Goal: Task Accomplishment & Management: Complete application form

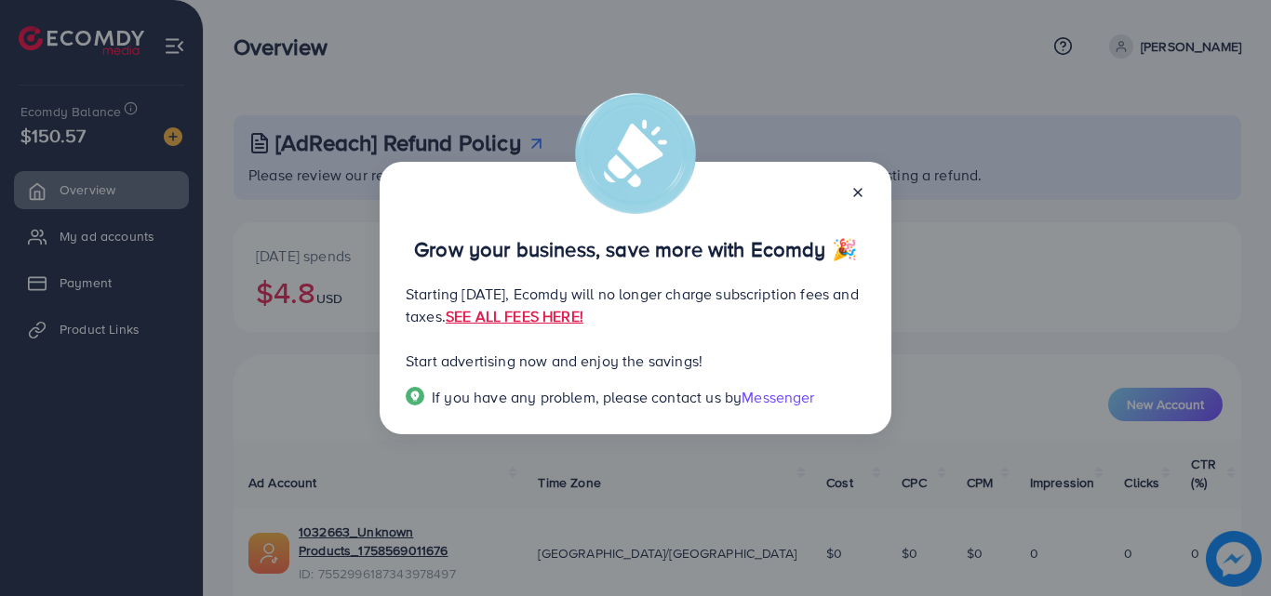
click at [855, 194] on line at bounding box center [857, 192] width 7 height 7
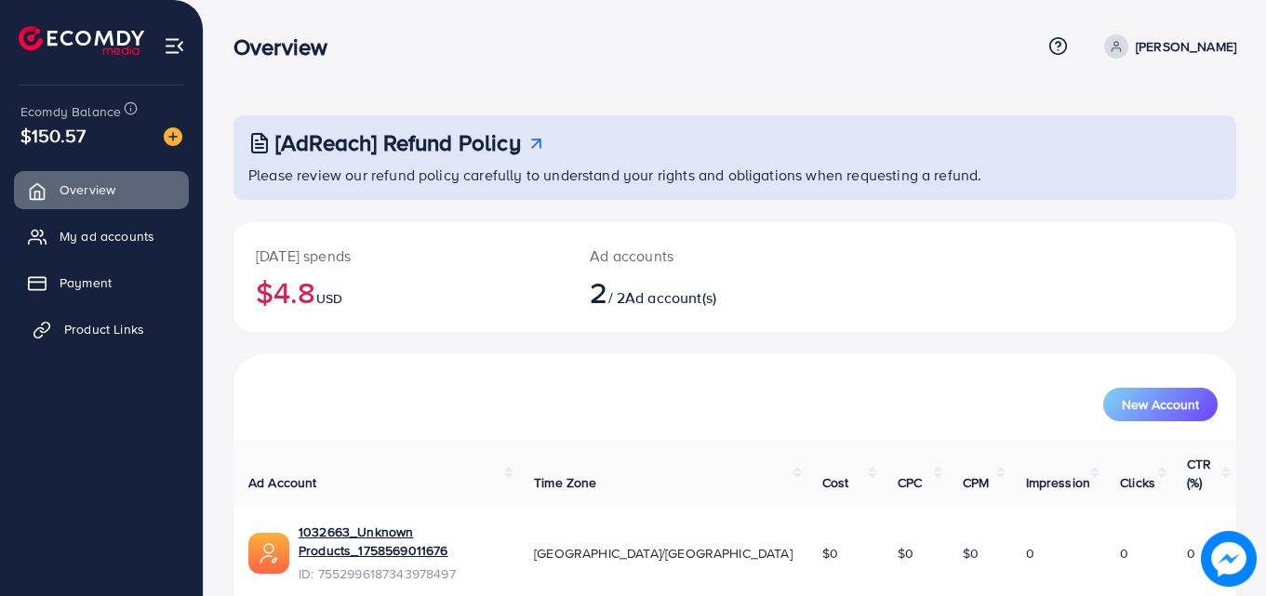
click at [103, 316] on link "Product Links" at bounding box center [101, 329] width 175 height 37
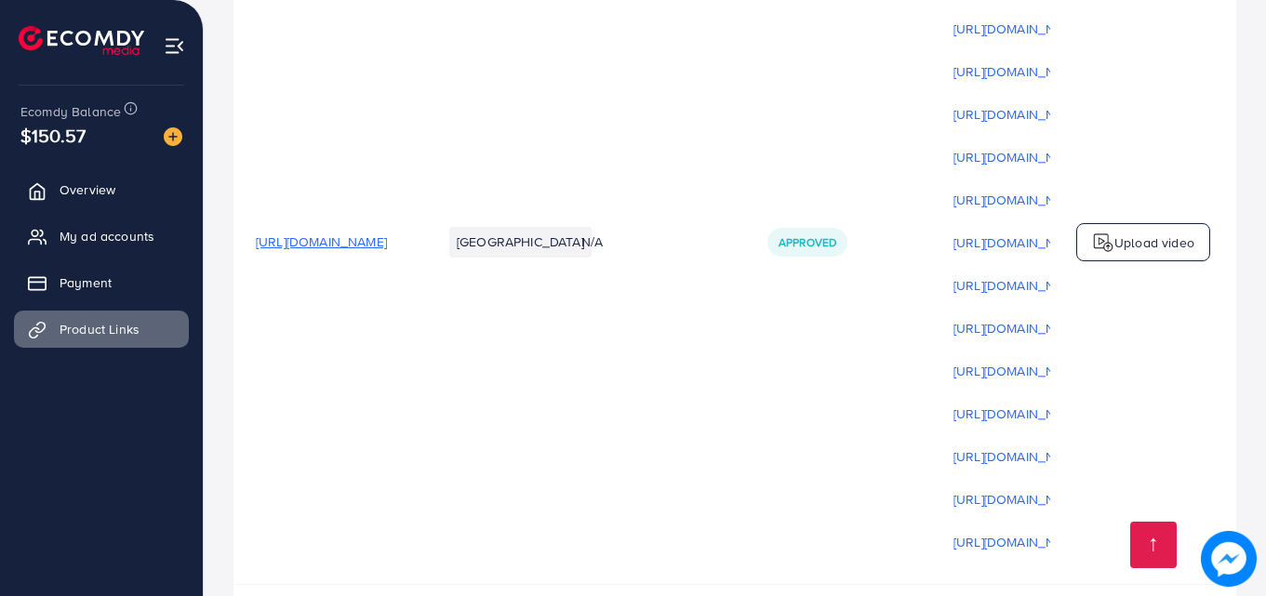
scroll to position [363, 0]
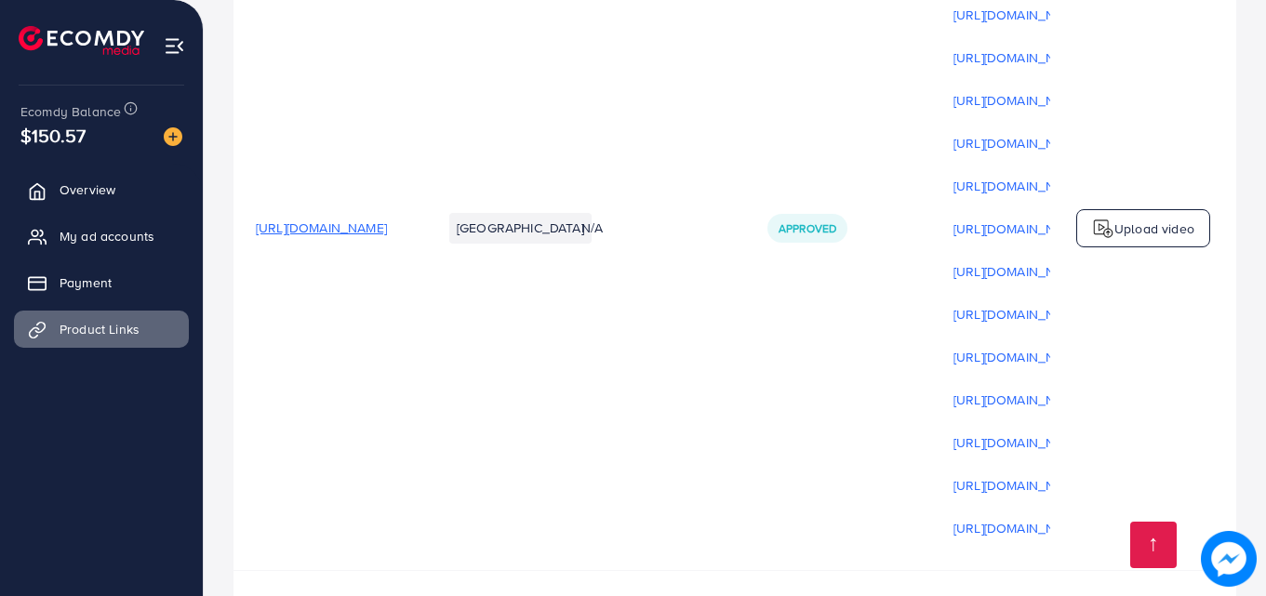
click at [387, 237] on span "[URL][DOMAIN_NAME]" at bounding box center [321, 228] width 131 height 19
click at [1171, 240] on p "Upload video" at bounding box center [1154, 229] width 80 height 22
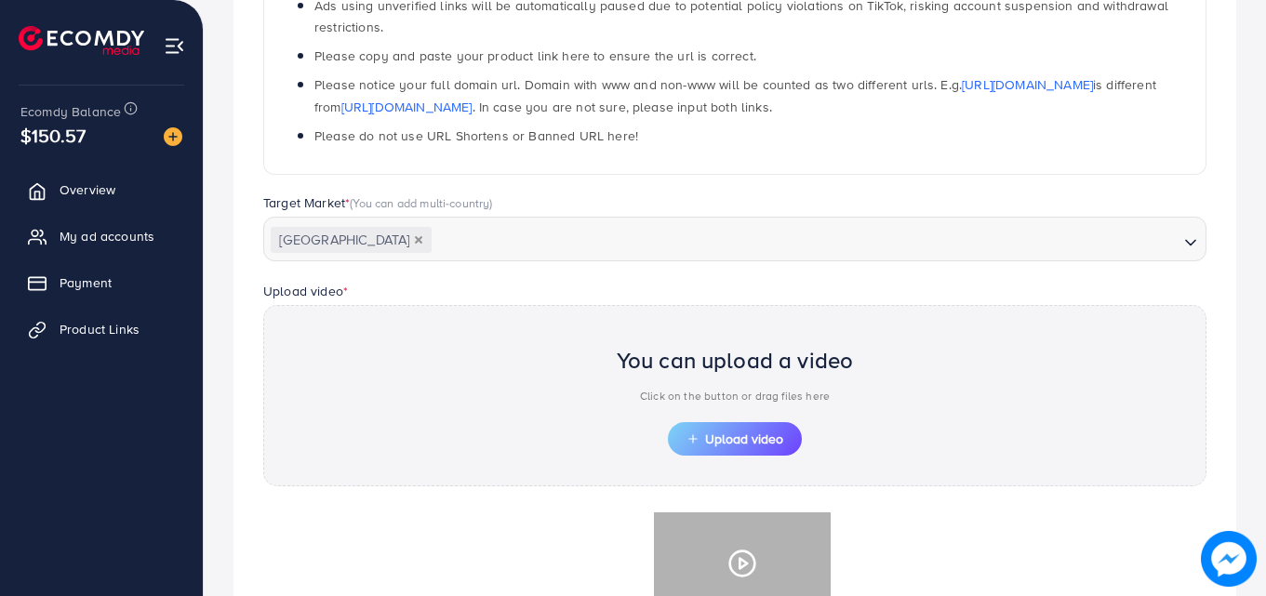
scroll to position [668, 0]
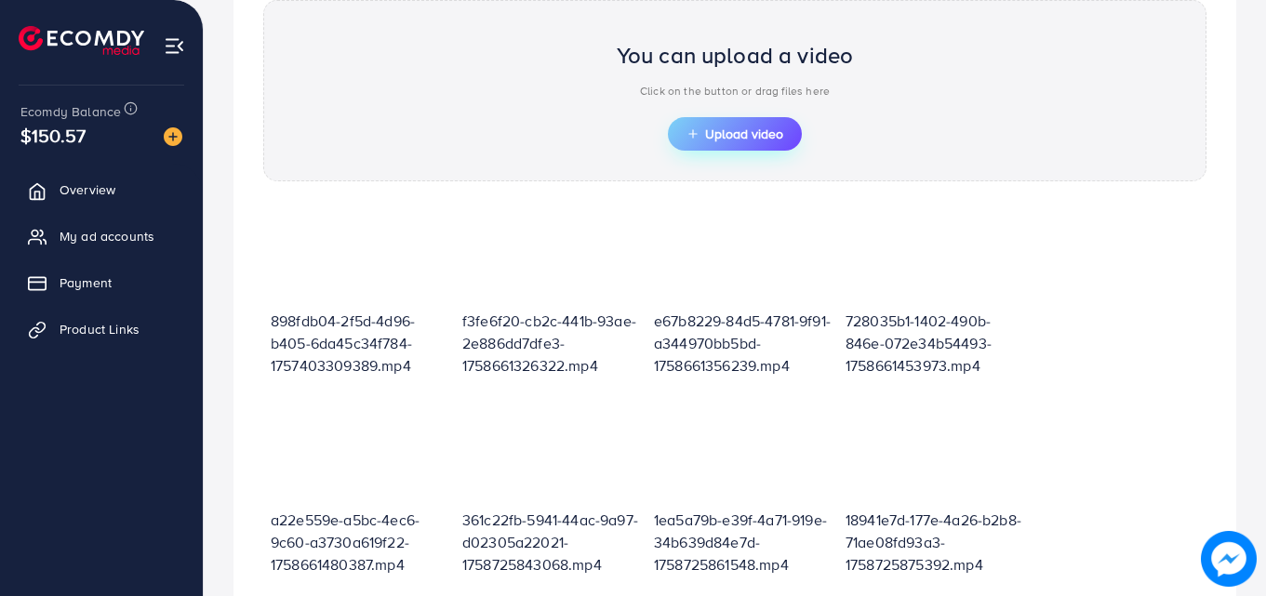
click at [717, 127] on span "Upload video" at bounding box center [735, 133] width 97 height 13
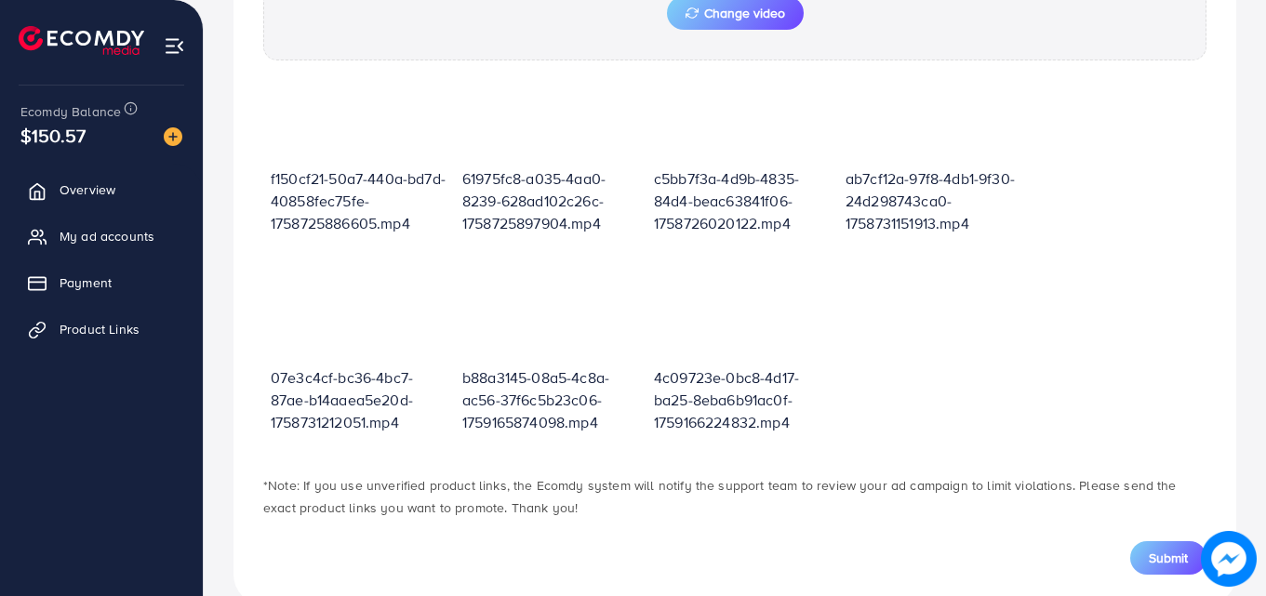
scroll to position [861, 0]
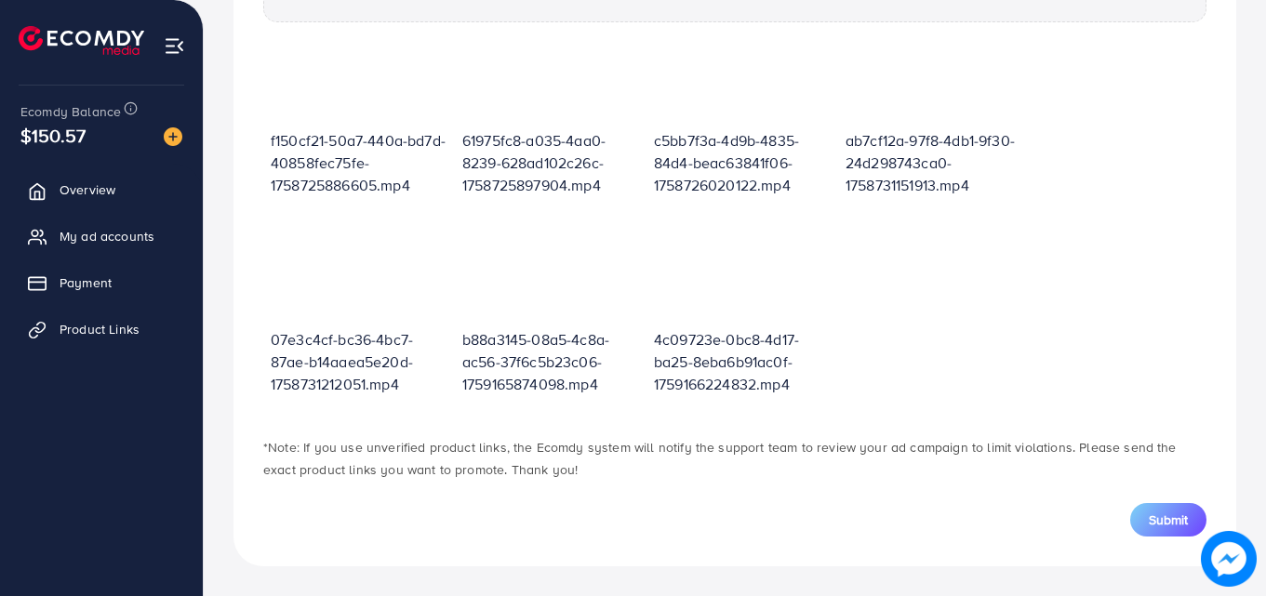
click at [1144, 523] on button "Submit" at bounding box center [1168, 519] width 76 height 33
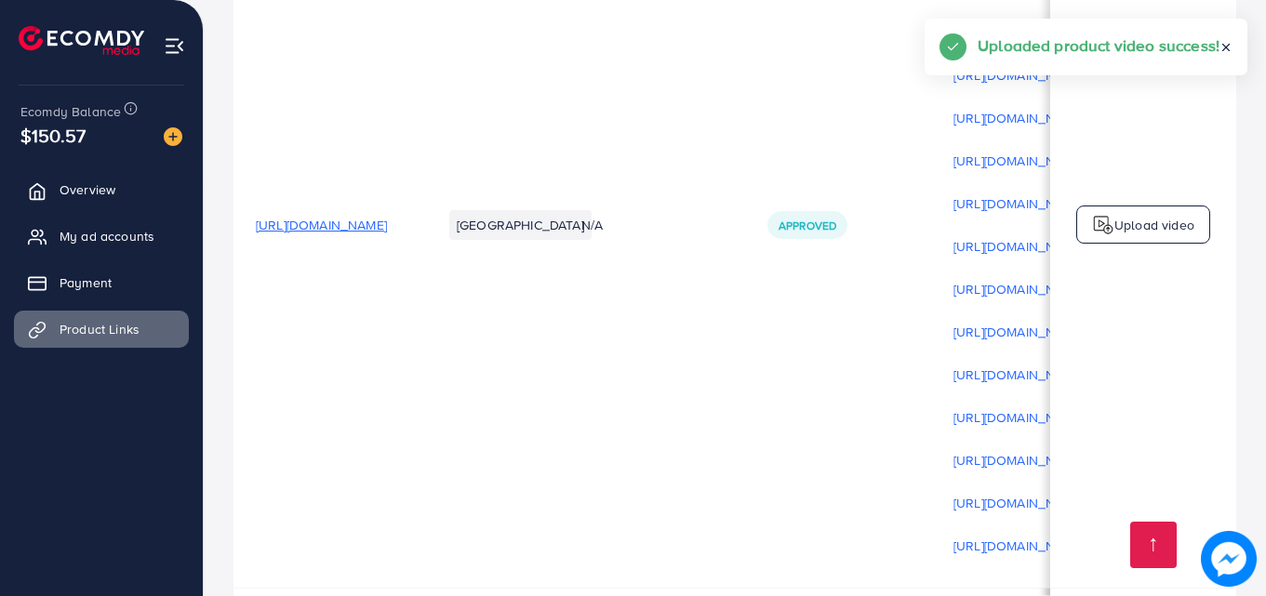
click at [1101, 236] on img at bounding box center [1103, 225] width 22 height 22
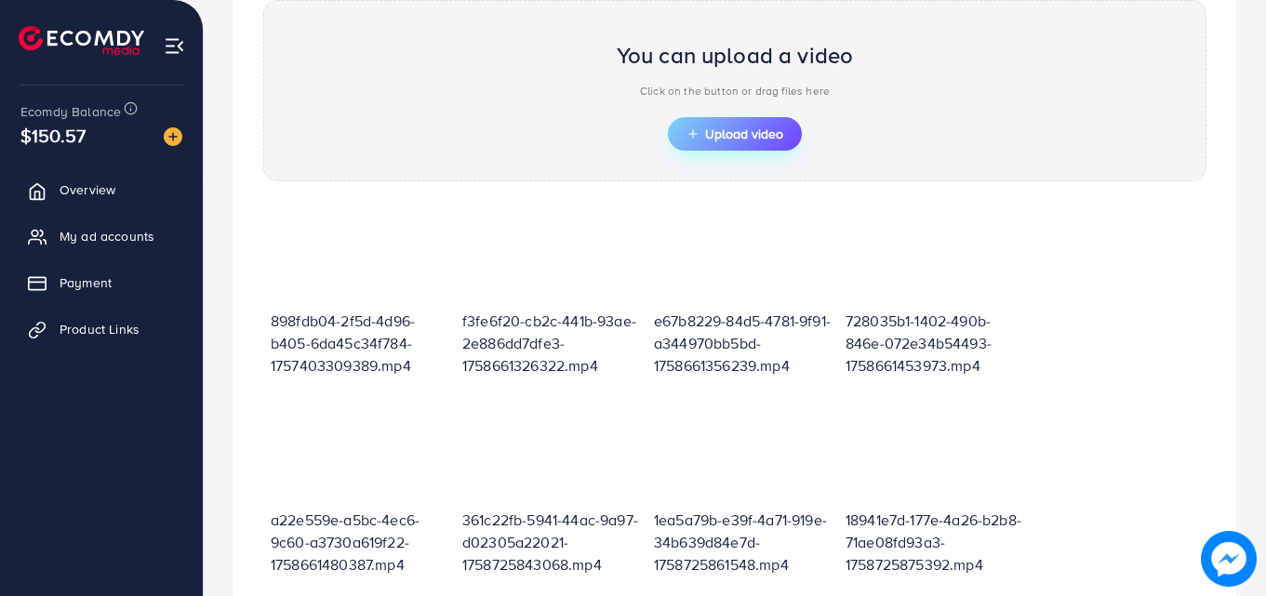
click at [702, 127] on span "Upload video" at bounding box center [735, 133] width 97 height 13
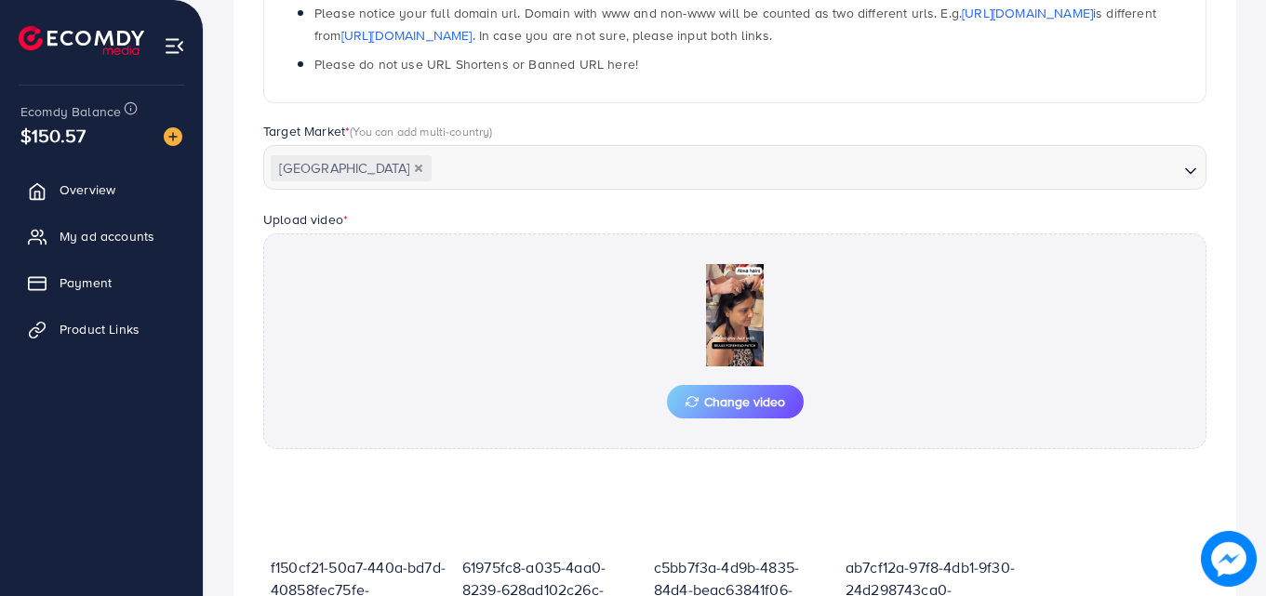
scroll to position [861, 0]
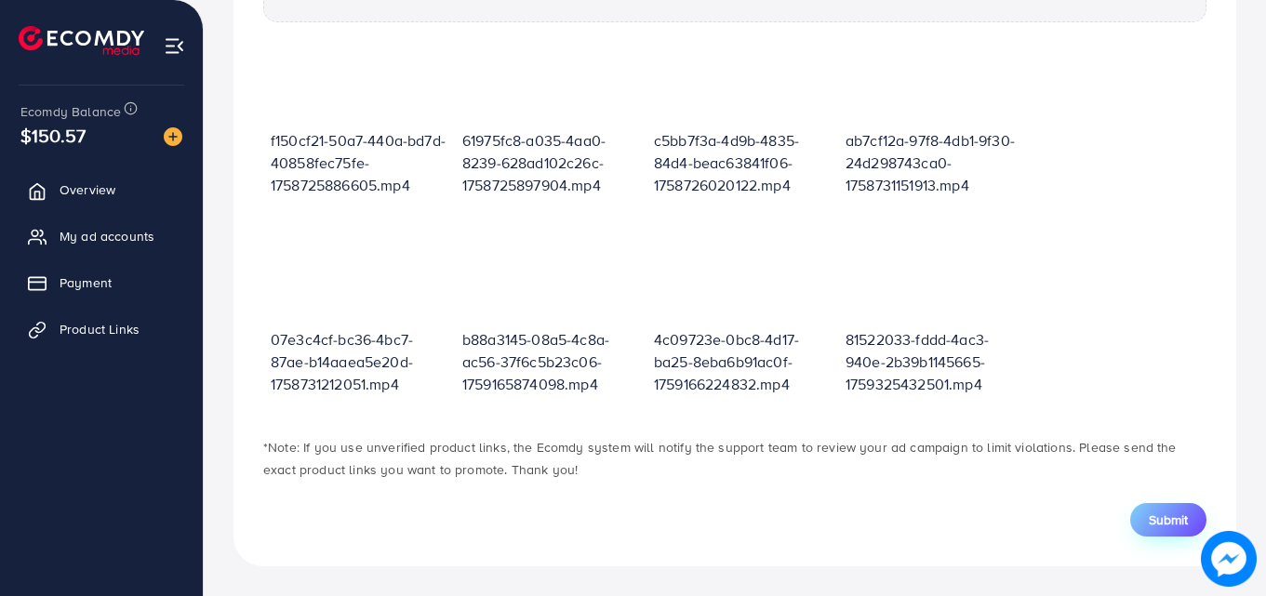
click at [1163, 524] on span "Submit" at bounding box center [1168, 520] width 39 height 19
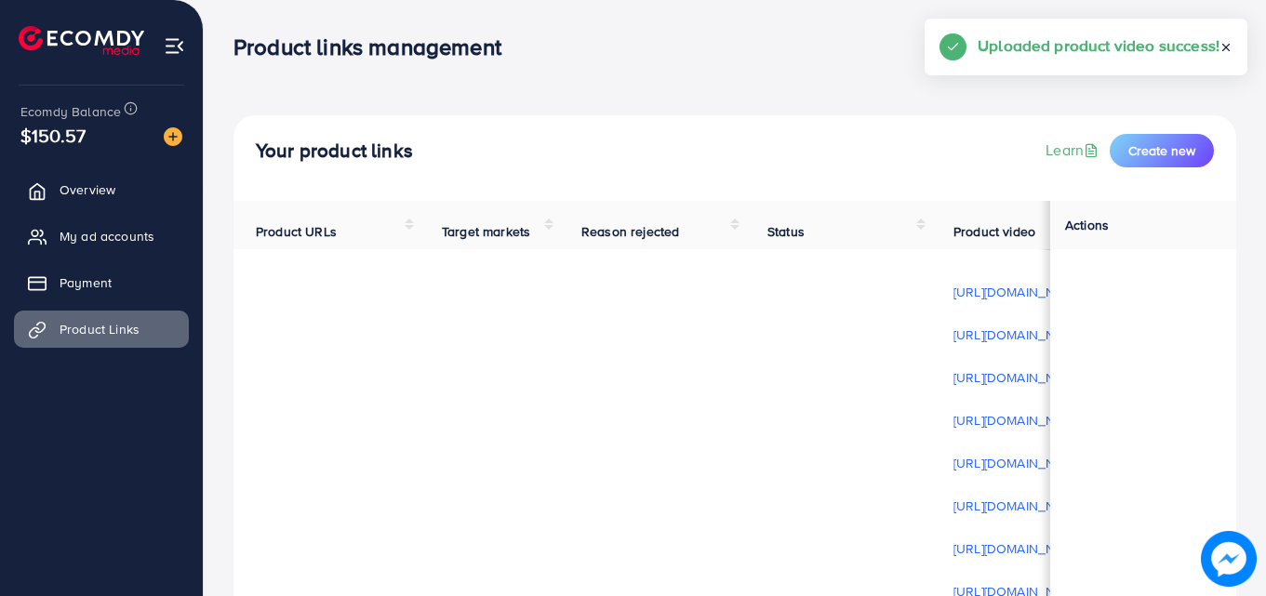
scroll to position [1, 0]
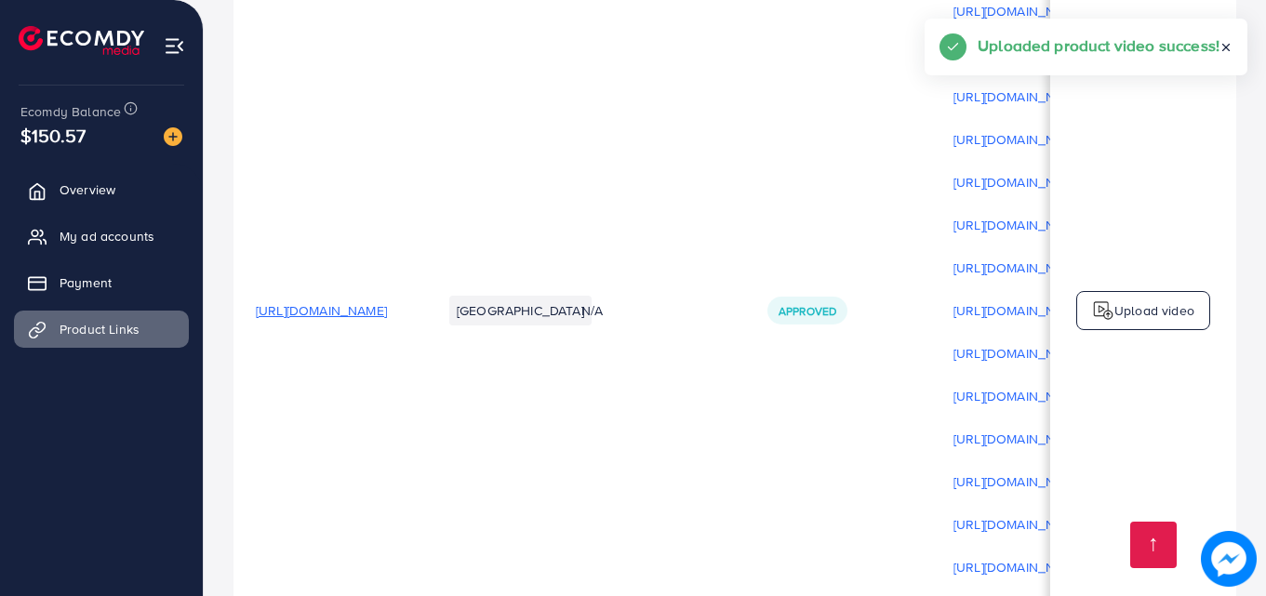
click at [1133, 315] on p "Upload video" at bounding box center [1154, 311] width 80 height 22
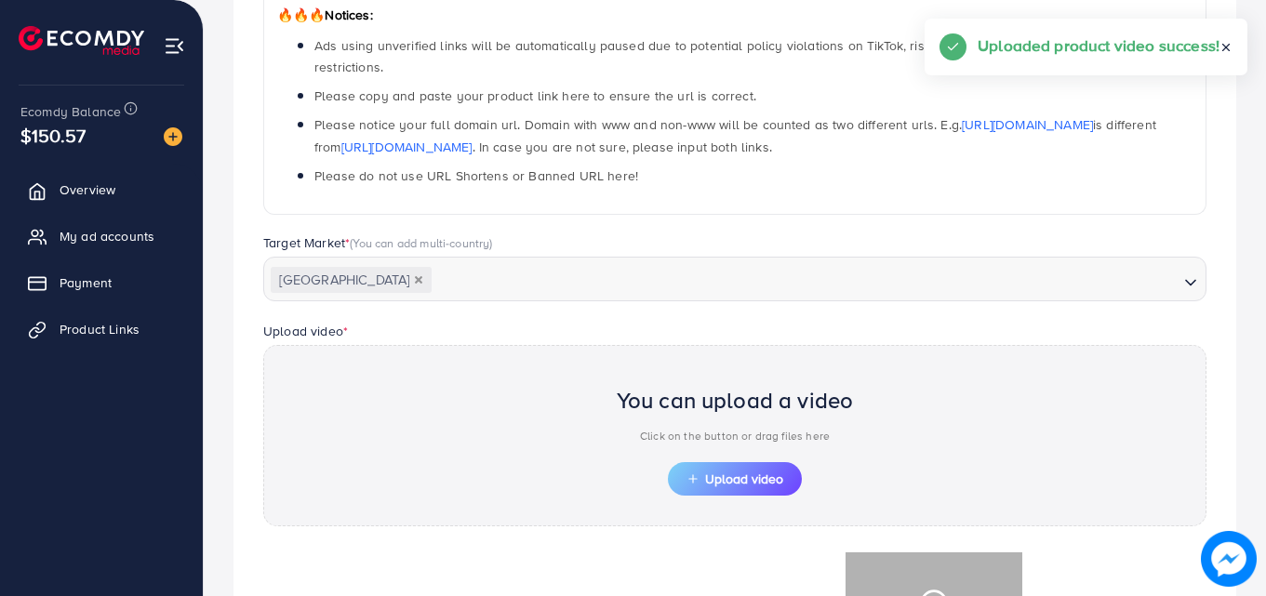
scroll to position [668, 0]
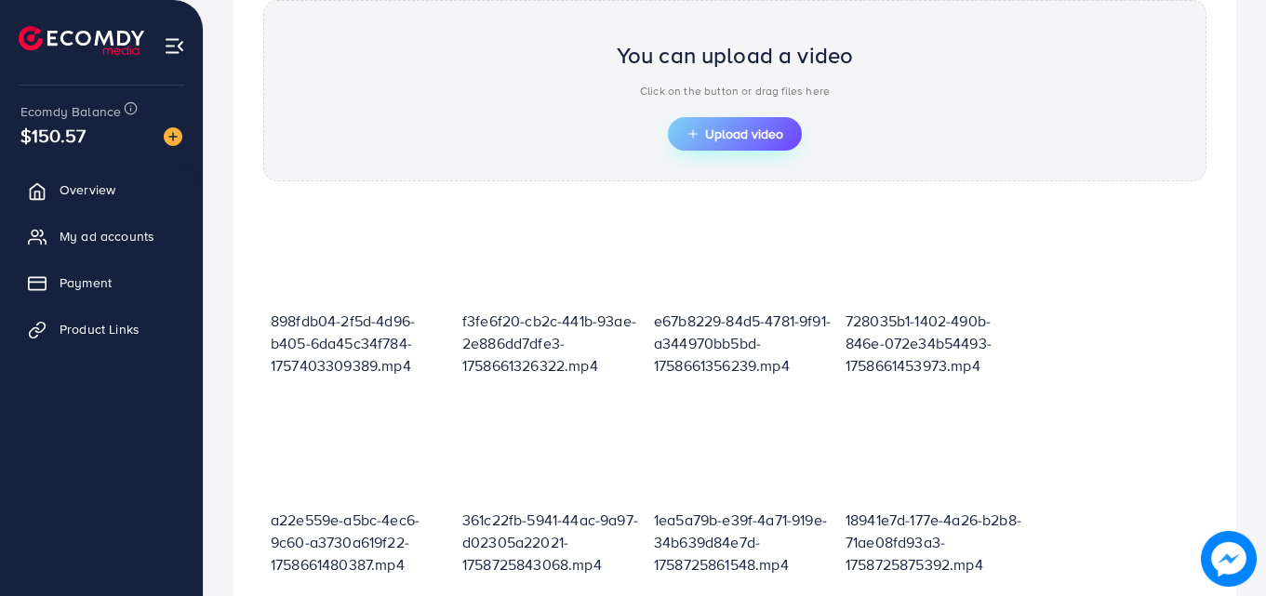
click at [724, 127] on span "Upload video" at bounding box center [735, 133] width 97 height 13
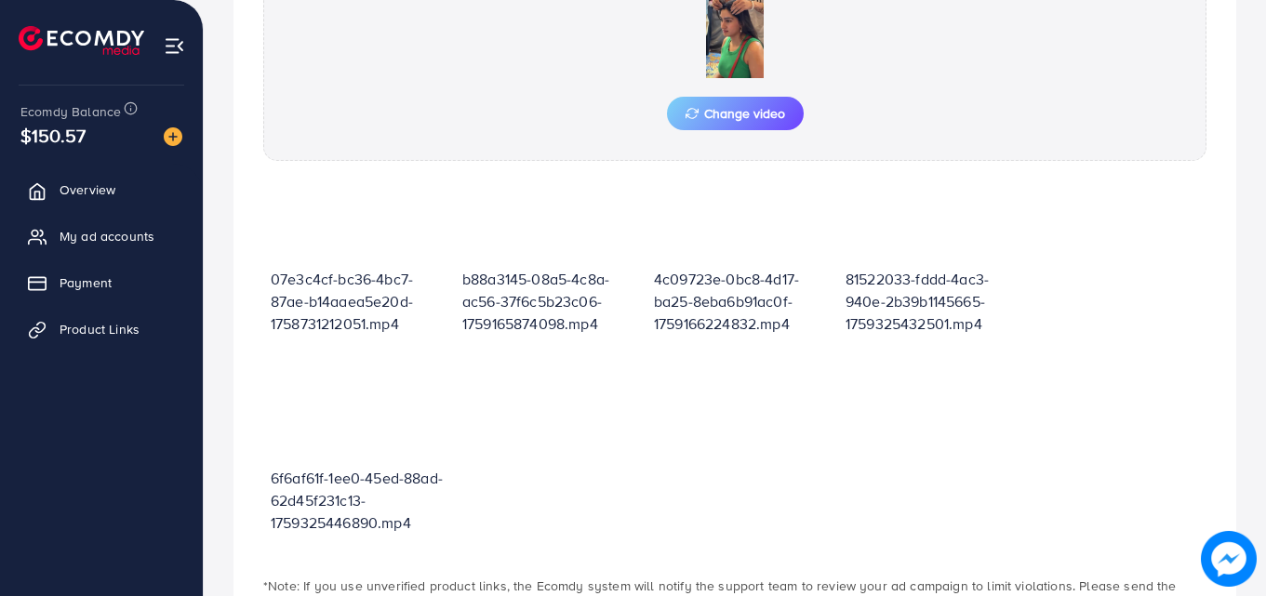
scroll to position [861, 0]
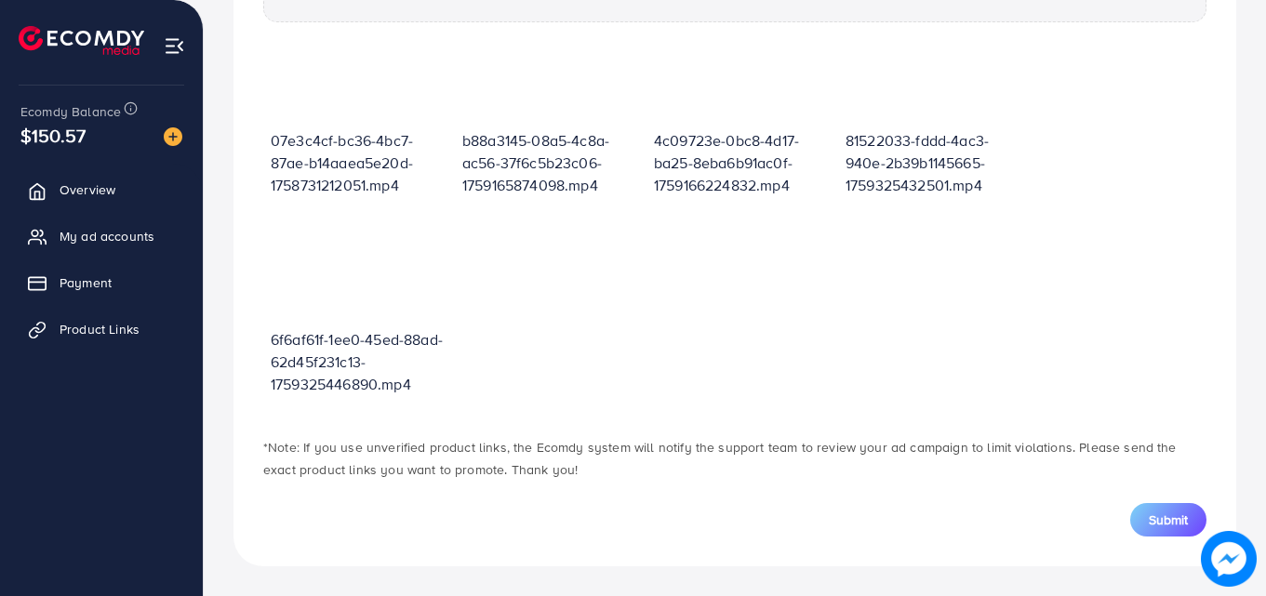
drag, startPoint x: 1161, startPoint y: 528, endPoint x: 1137, endPoint y: 489, distance: 46.0
click at [1159, 528] on span "Submit" at bounding box center [1168, 520] width 39 height 19
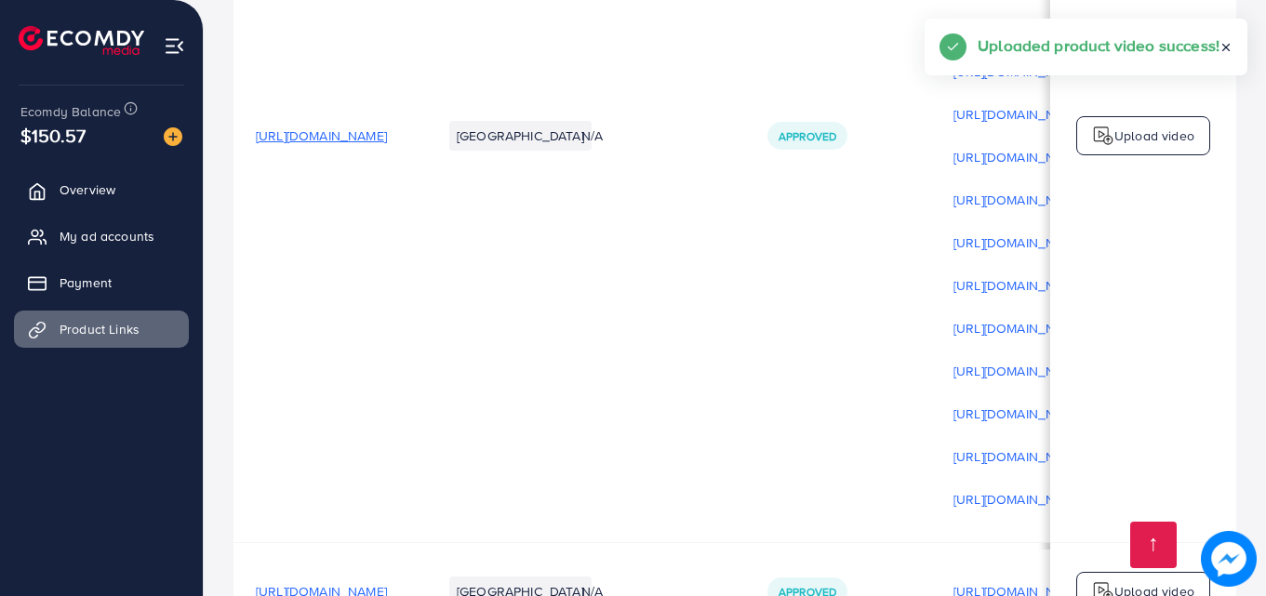
scroll to position [522, 0]
click at [1114, 140] on p "Upload video" at bounding box center [1154, 134] width 80 height 22
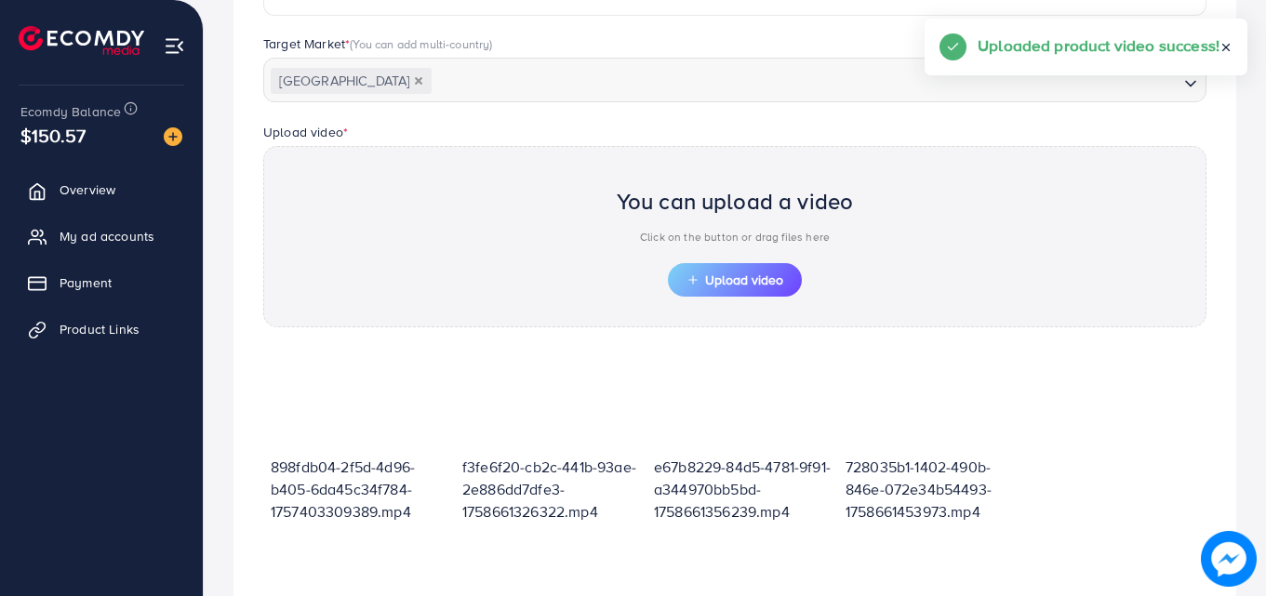
scroll to position [668, 0]
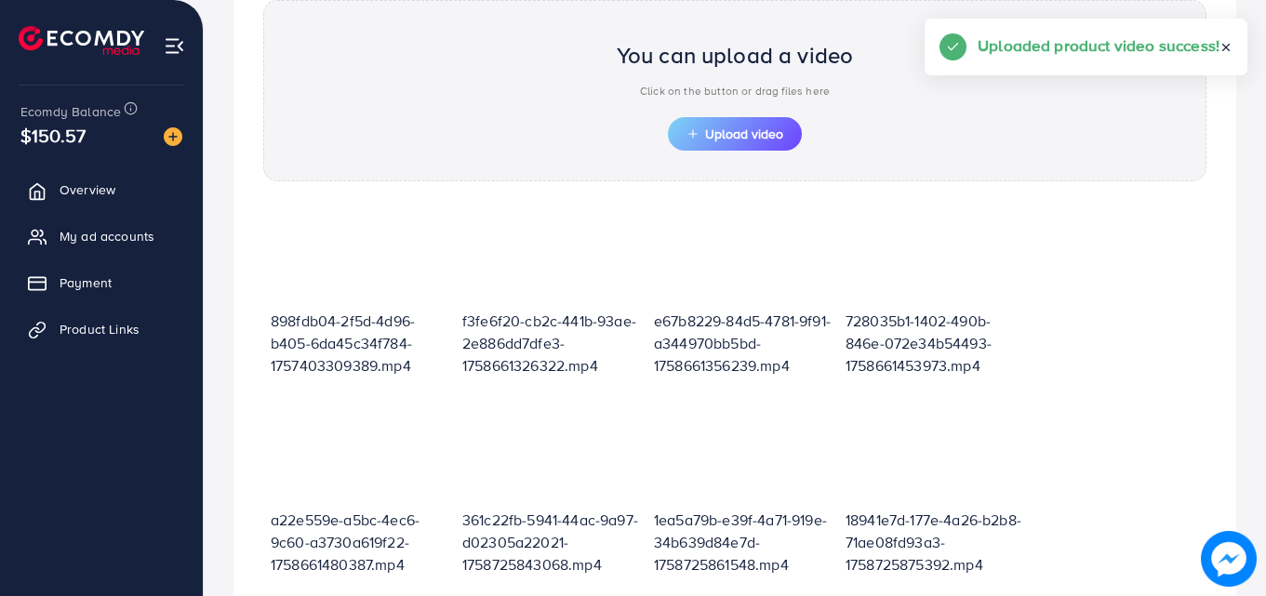
click at [726, 140] on span "Upload video" at bounding box center [735, 133] width 97 height 13
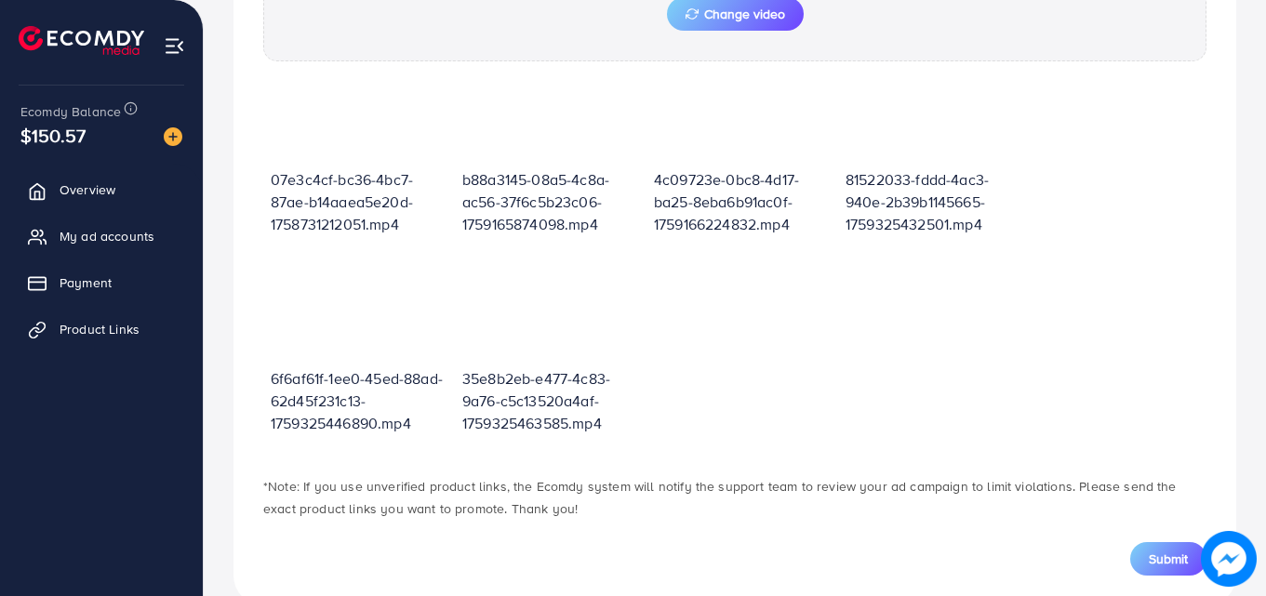
scroll to position [861, 0]
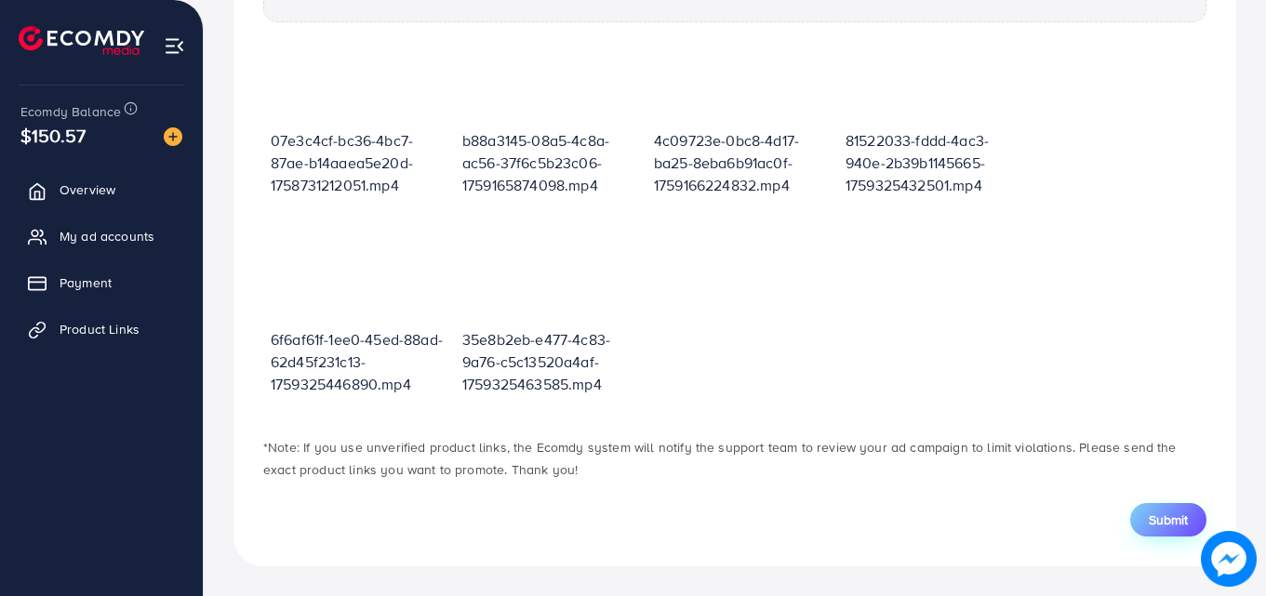
click at [1149, 511] on span "Submit" at bounding box center [1168, 520] width 39 height 19
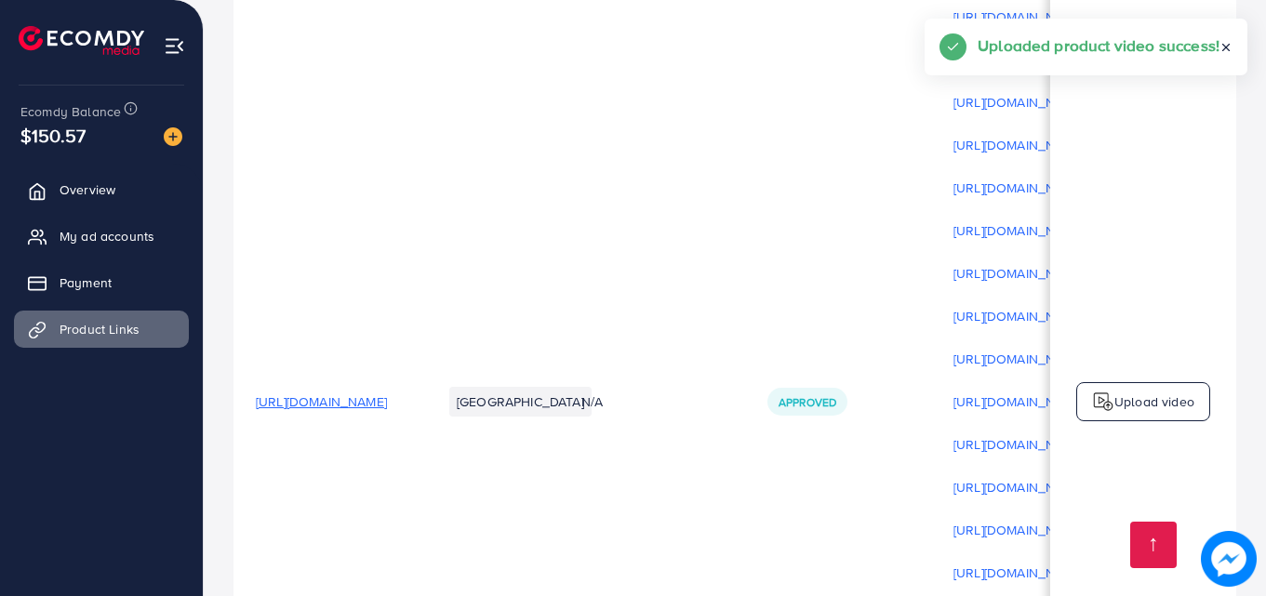
scroll to position [414, 0]
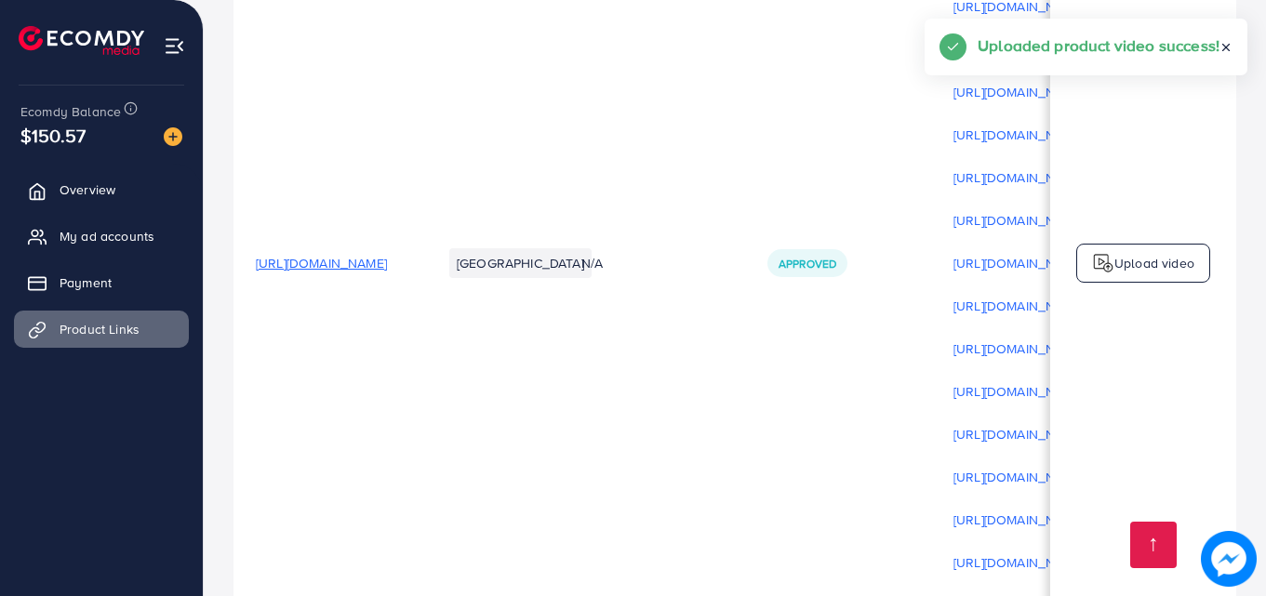
click at [1128, 293] on td "Upload video" at bounding box center [1143, 263] width 186 height 856
click at [1116, 274] on p "Upload video" at bounding box center [1154, 263] width 80 height 22
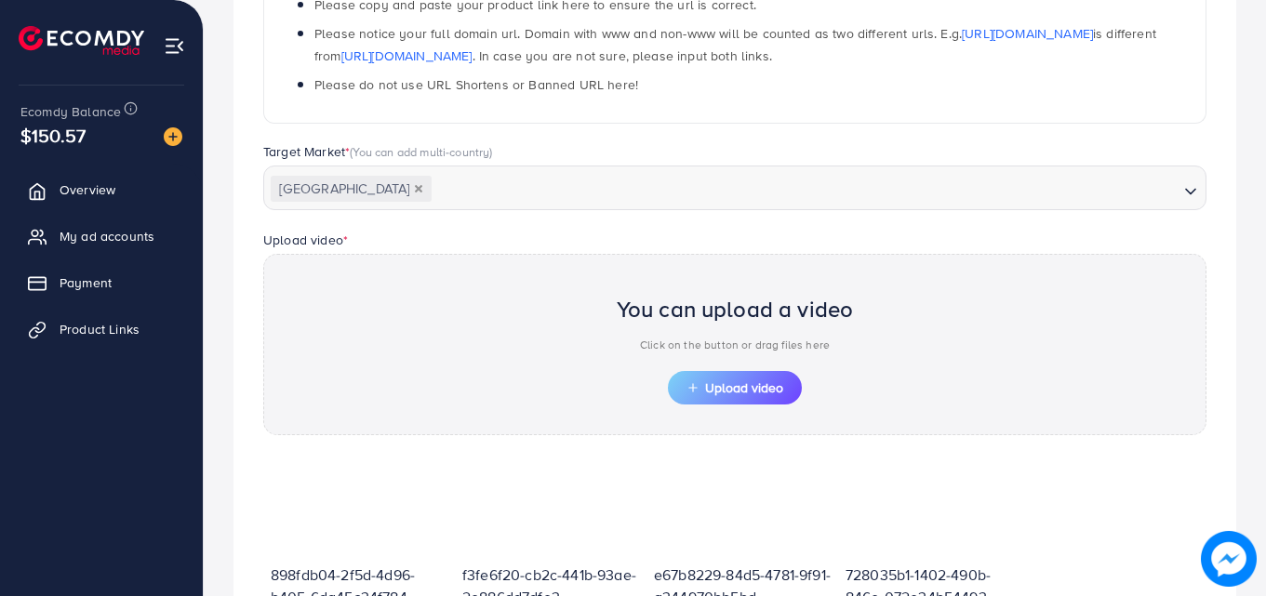
scroll to position [668, 0]
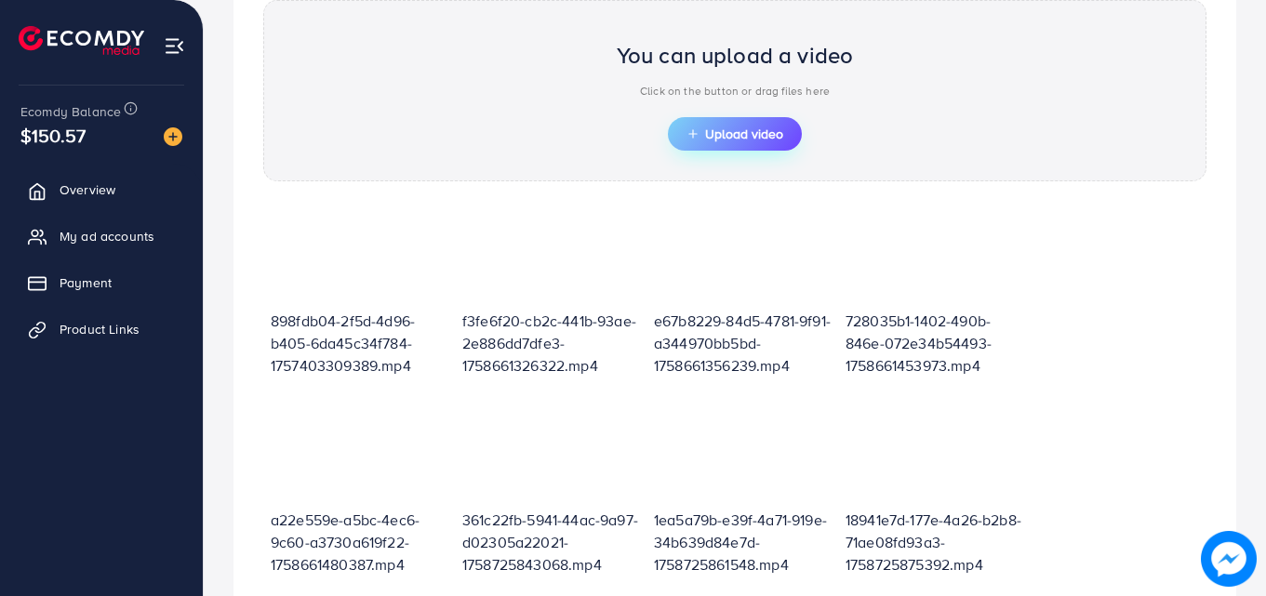
click at [745, 137] on span "Upload video" at bounding box center [735, 133] width 97 height 13
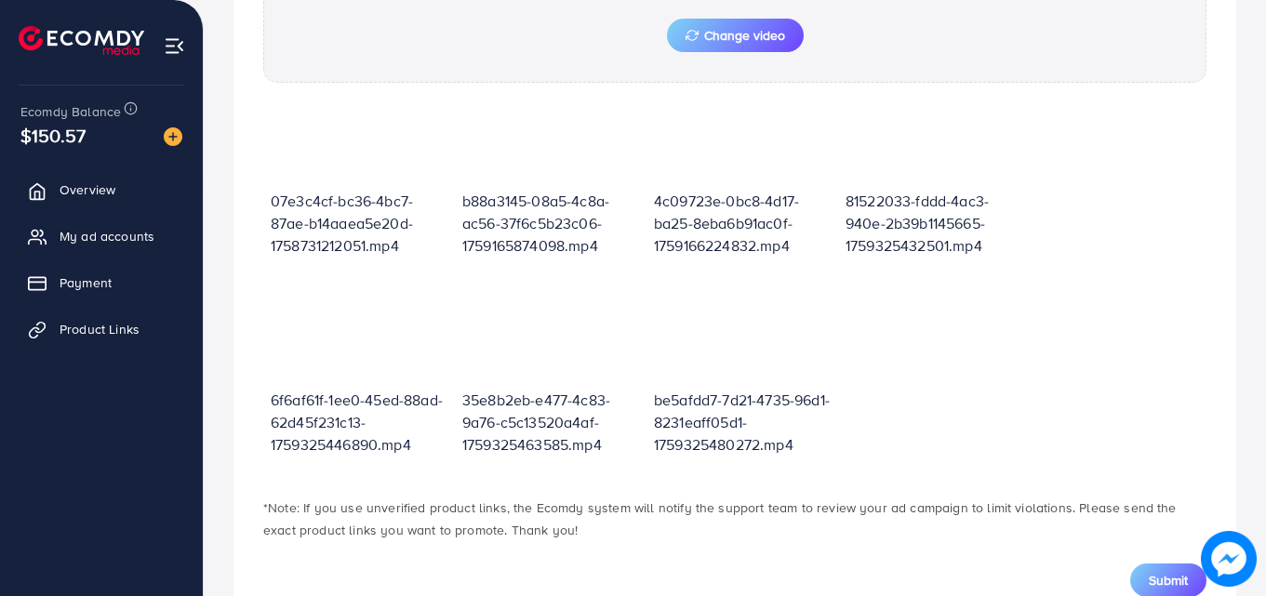
scroll to position [861, 0]
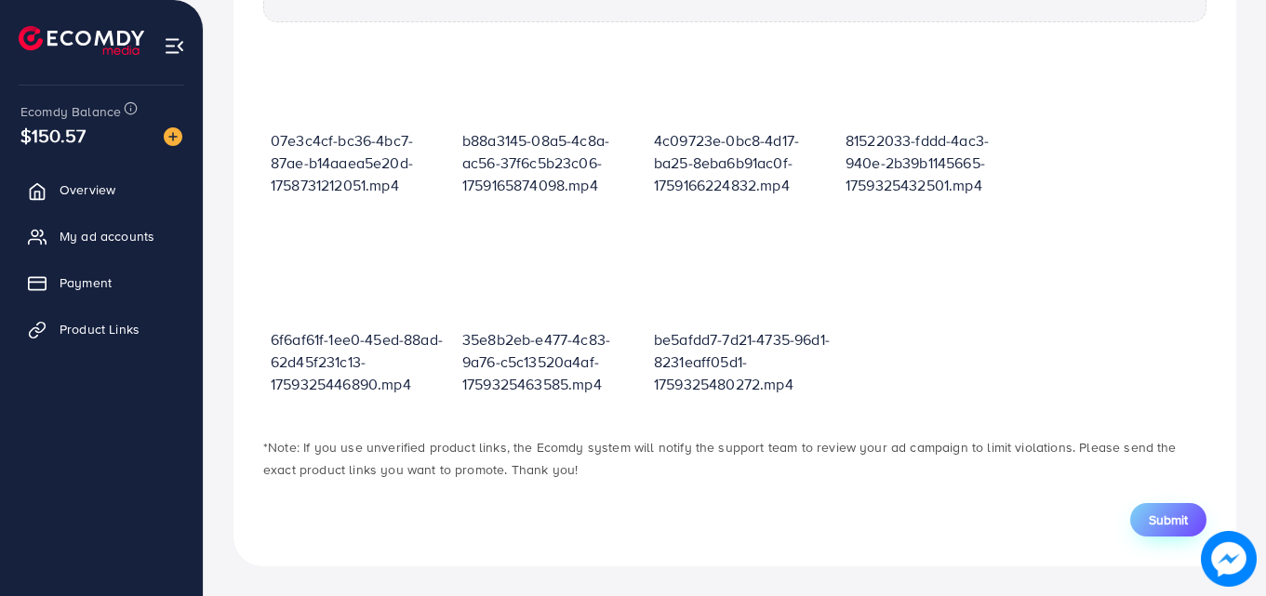
click at [1162, 527] on span "Submit" at bounding box center [1168, 520] width 39 height 19
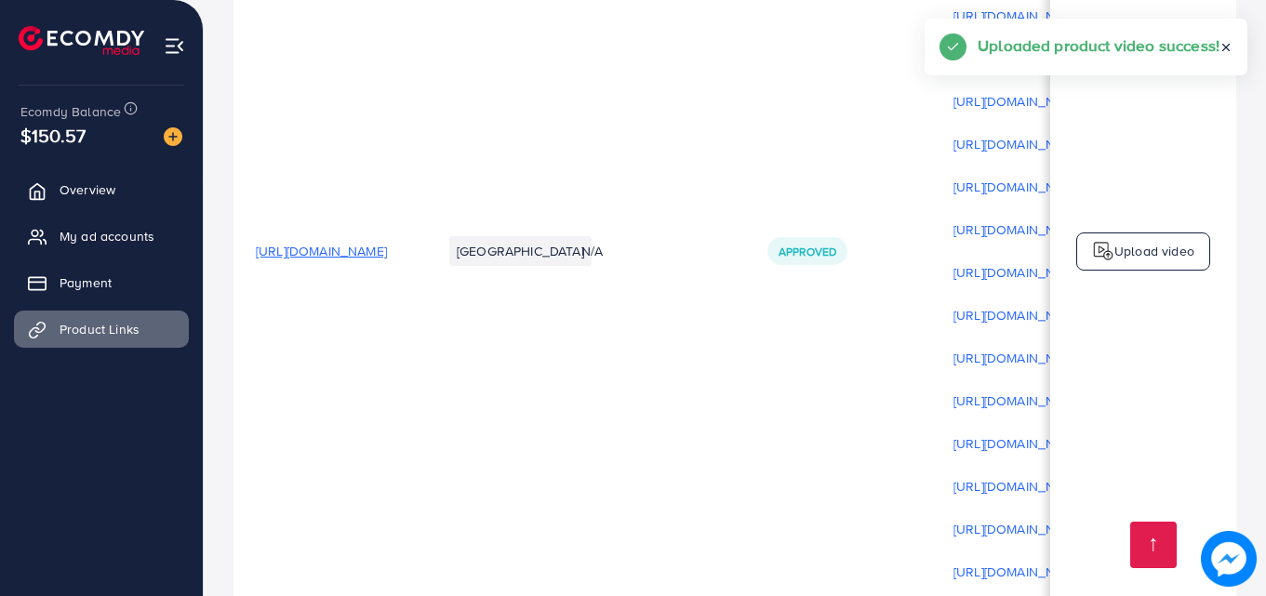
click at [1128, 262] on p "Upload video" at bounding box center [1154, 251] width 80 height 22
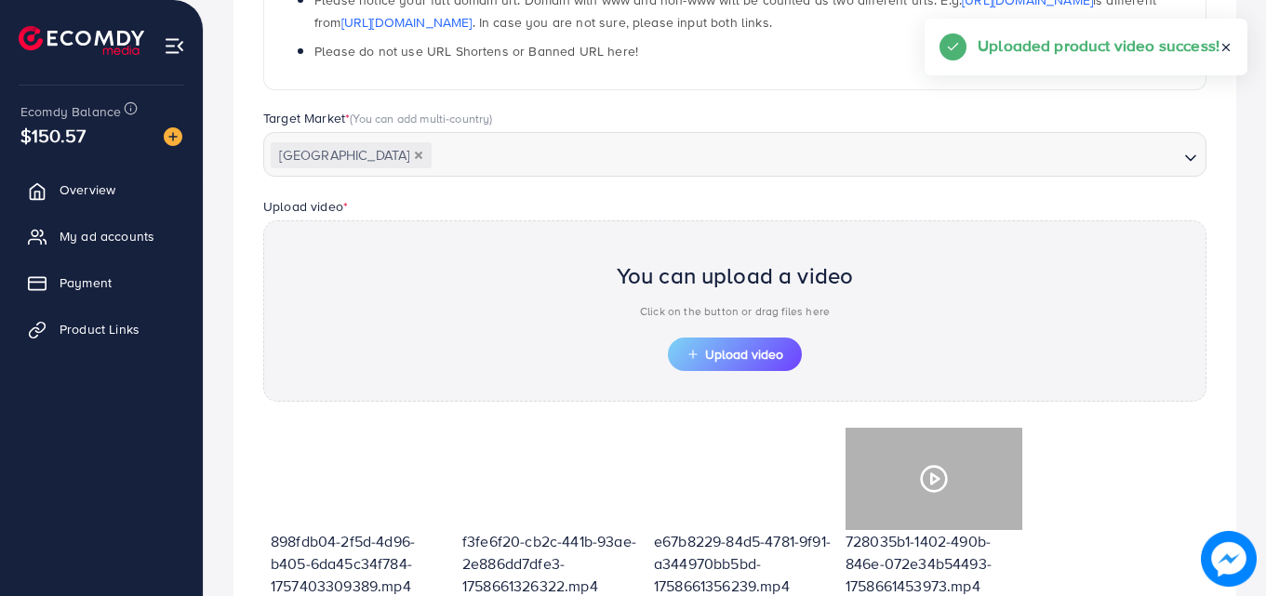
scroll to position [668, 0]
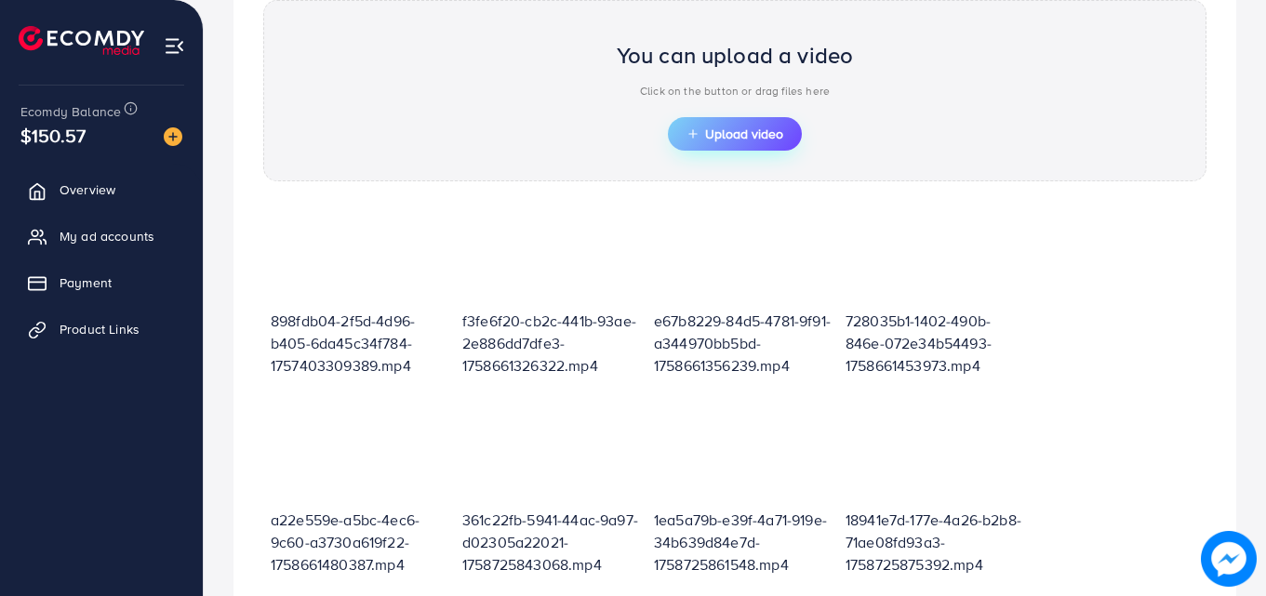
click at [752, 137] on span "Upload video" at bounding box center [735, 133] width 97 height 13
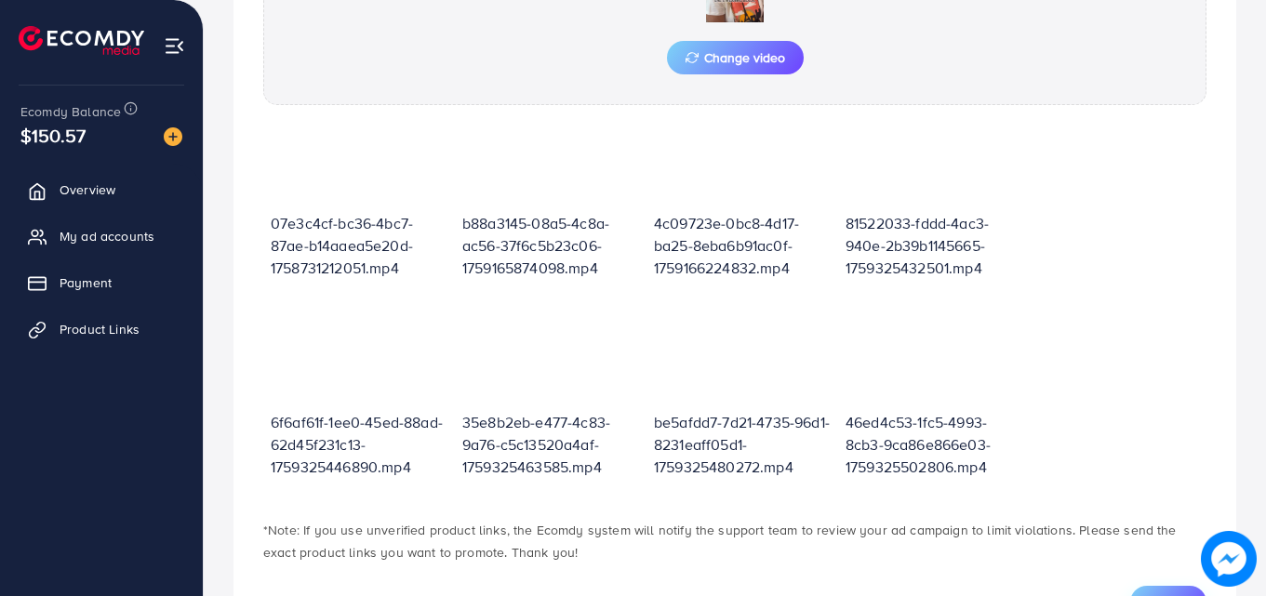
scroll to position [861, 0]
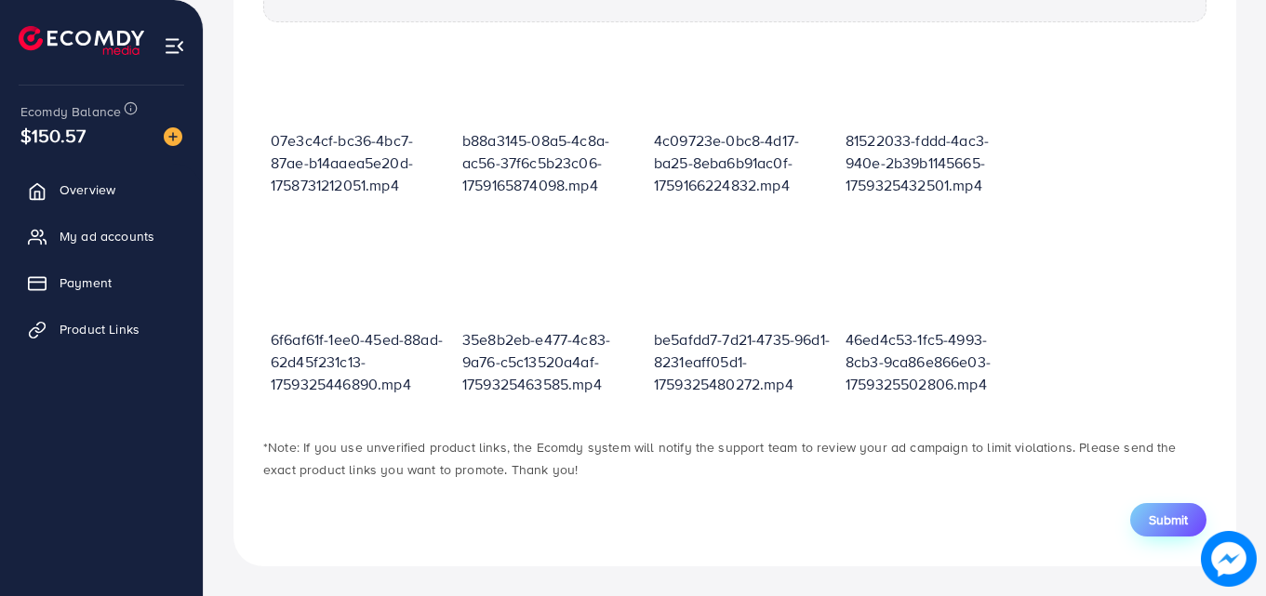
click at [1168, 529] on span "Submit" at bounding box center [1168, 520] width 39 height 19
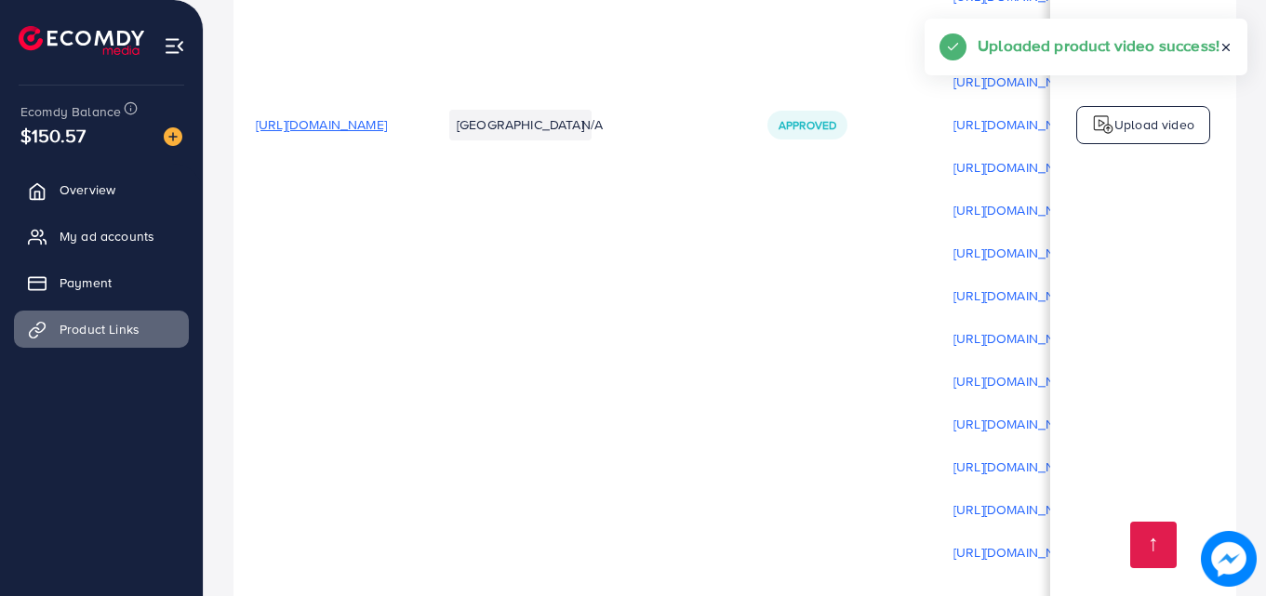
scroll to position [594, 0]
click at [1128, 127] on p "Upload video" at bounding box center [1154, 126] width 80 height 22
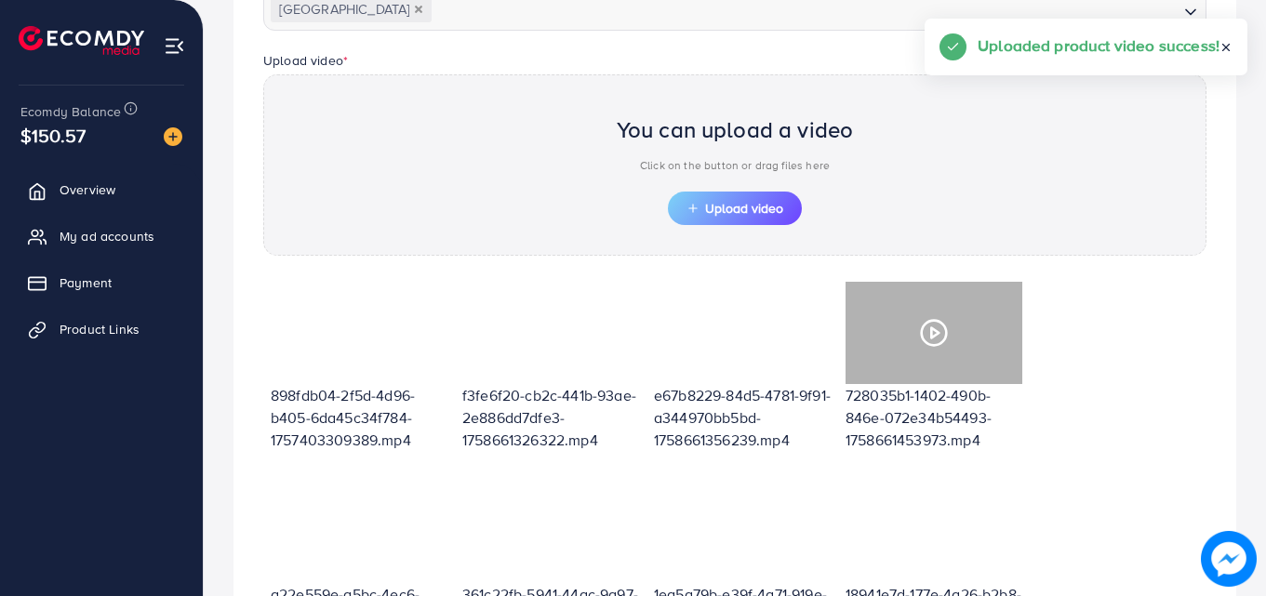
scroll to position [668, 0]
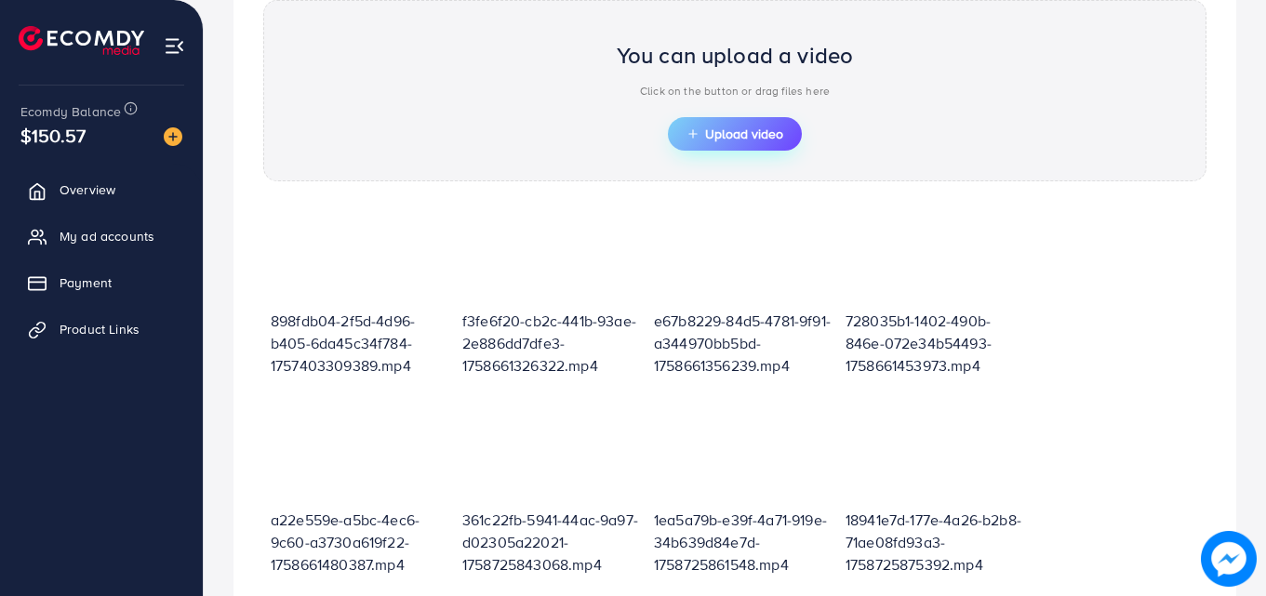
click at [722, 137] on span "Upload video" at bounding box center [735, 133] width 97 height 13
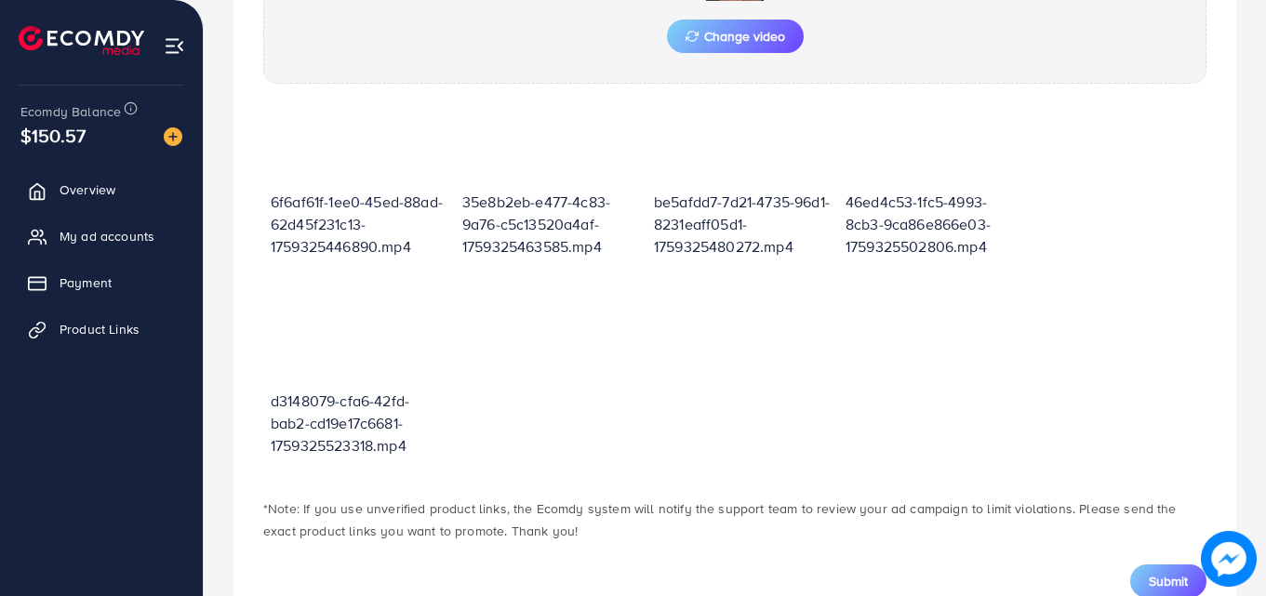
scroll to position [861, 0]
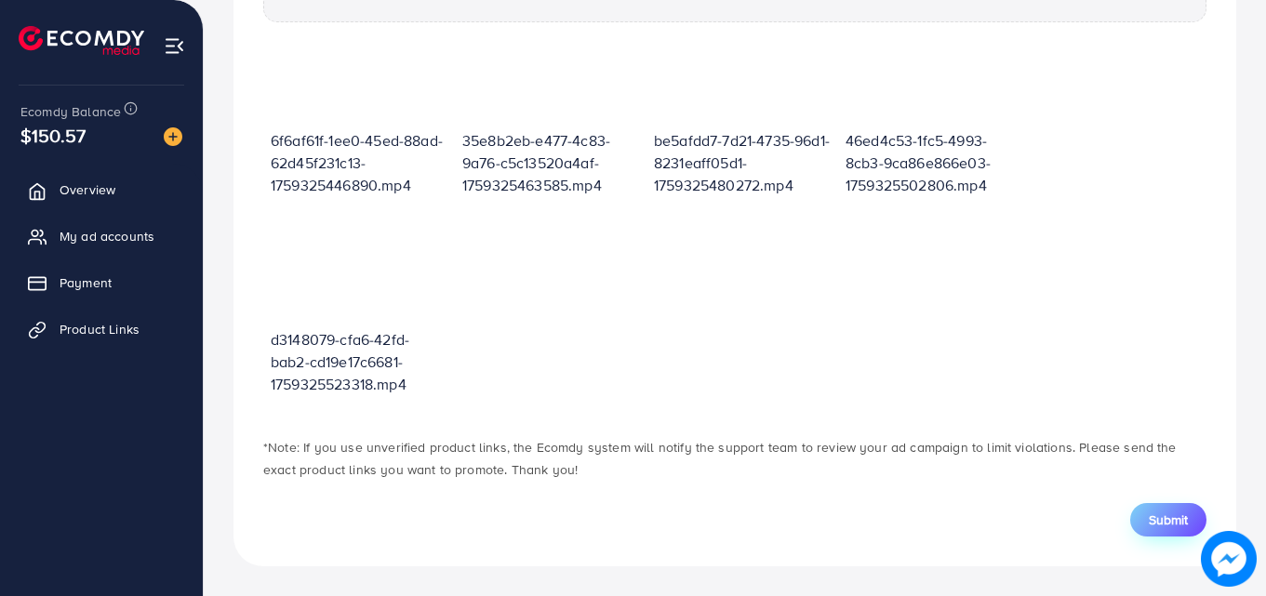
click at [1161, 525] on span "Submit" at bounding box center [1168, 520] width 39 height 19
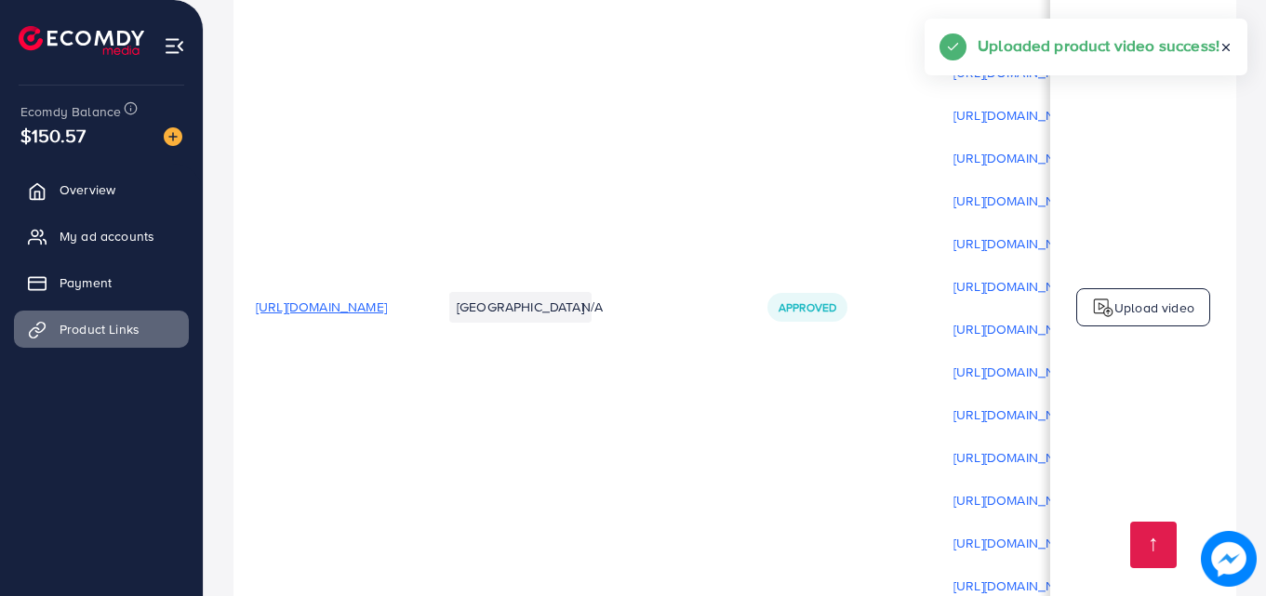
click at [1165, 306] on p "Upload video" at bounding box center [1154, 308] width 80 height 22
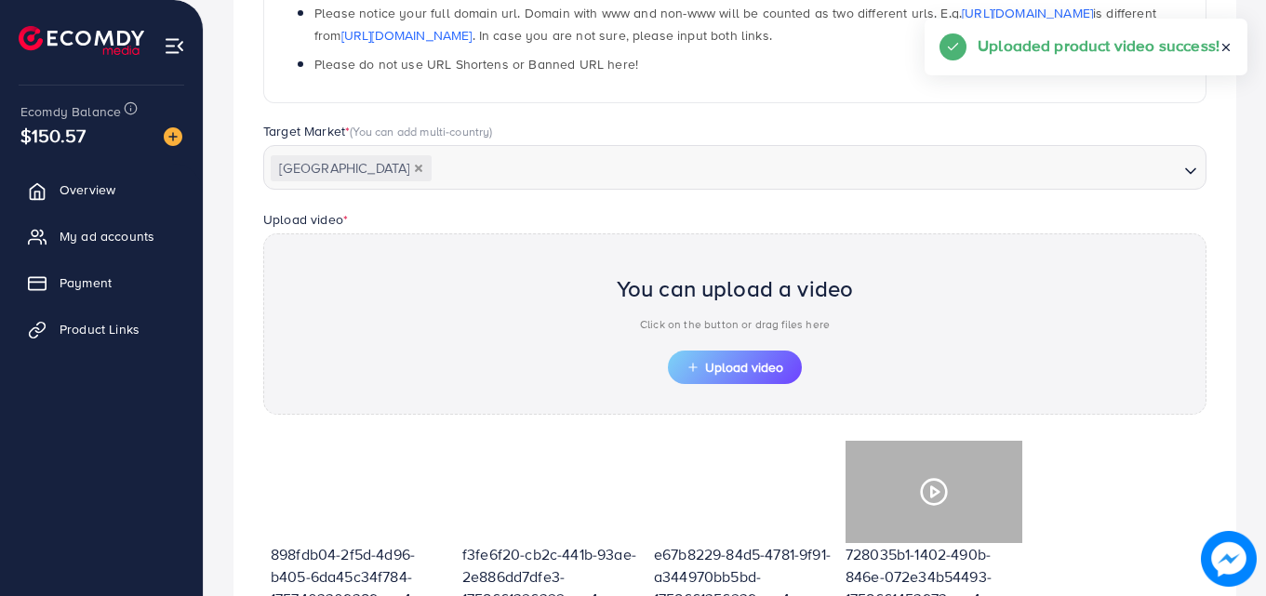
scroll to position [668, 0]
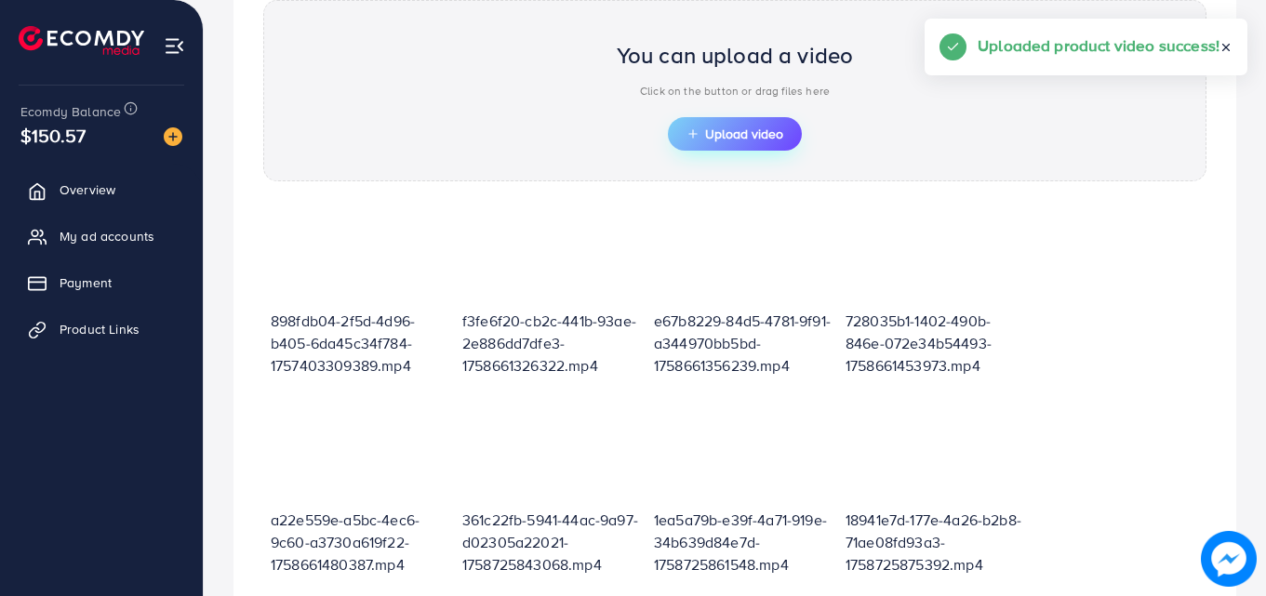
click at [754, 137] on span "Upload video" at bounding box center [735, 133] width 97 height 13
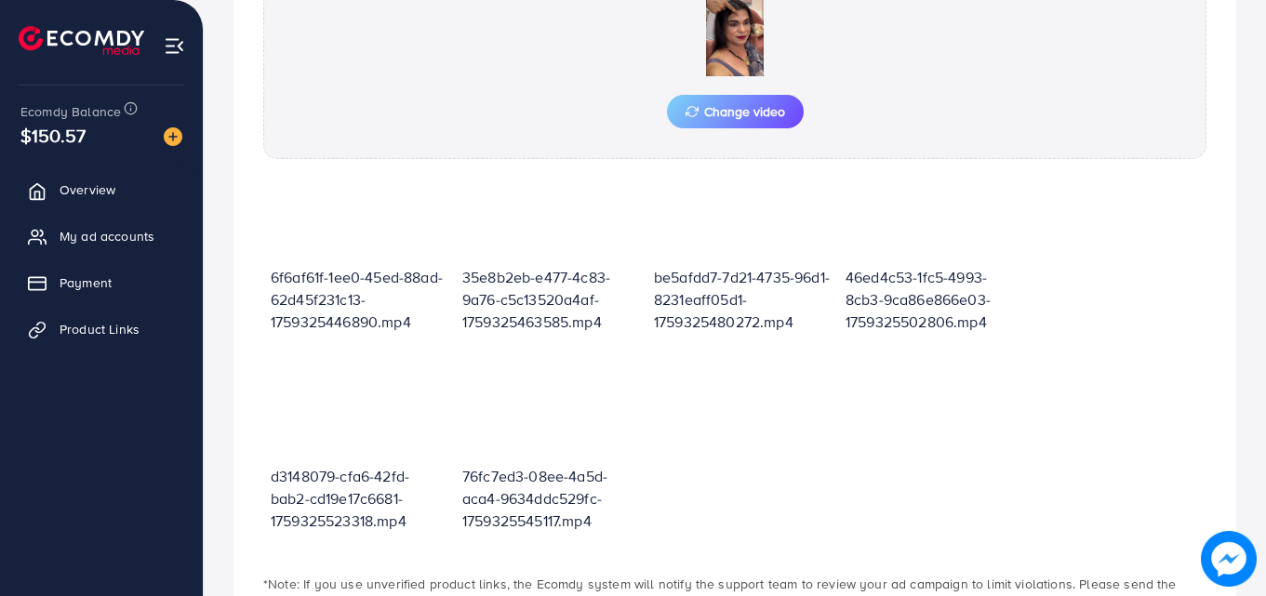
scroll to position [861, 0]
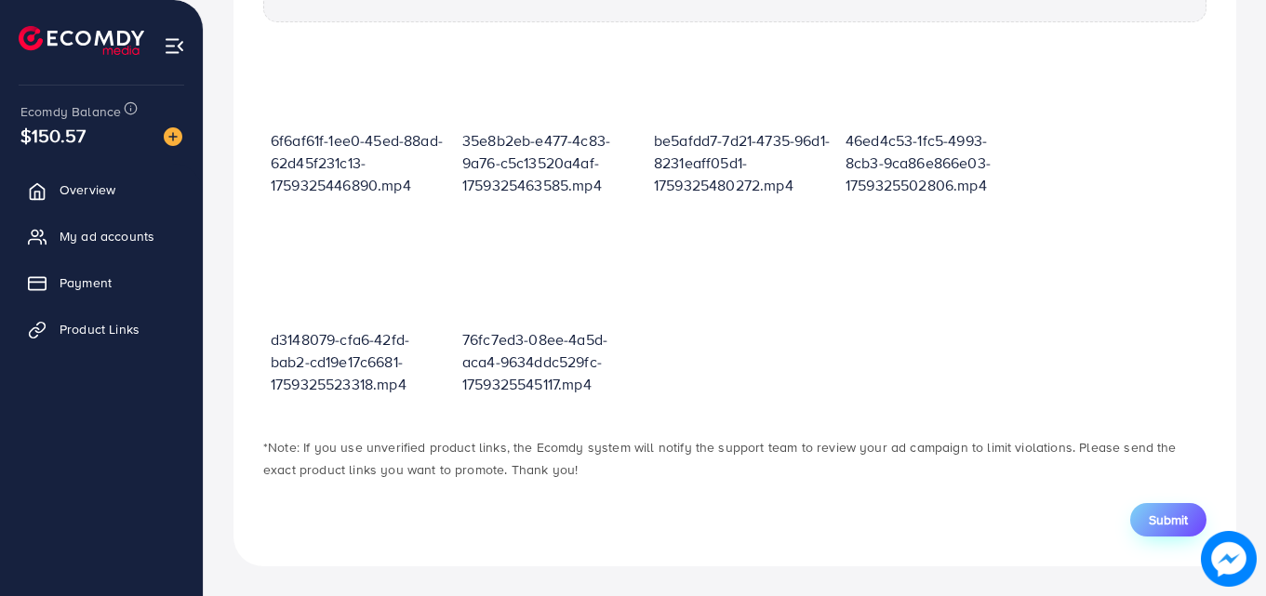
click at [1159, 520] on span "Submit" at bounding box center [1168, 520] width 39 height 19
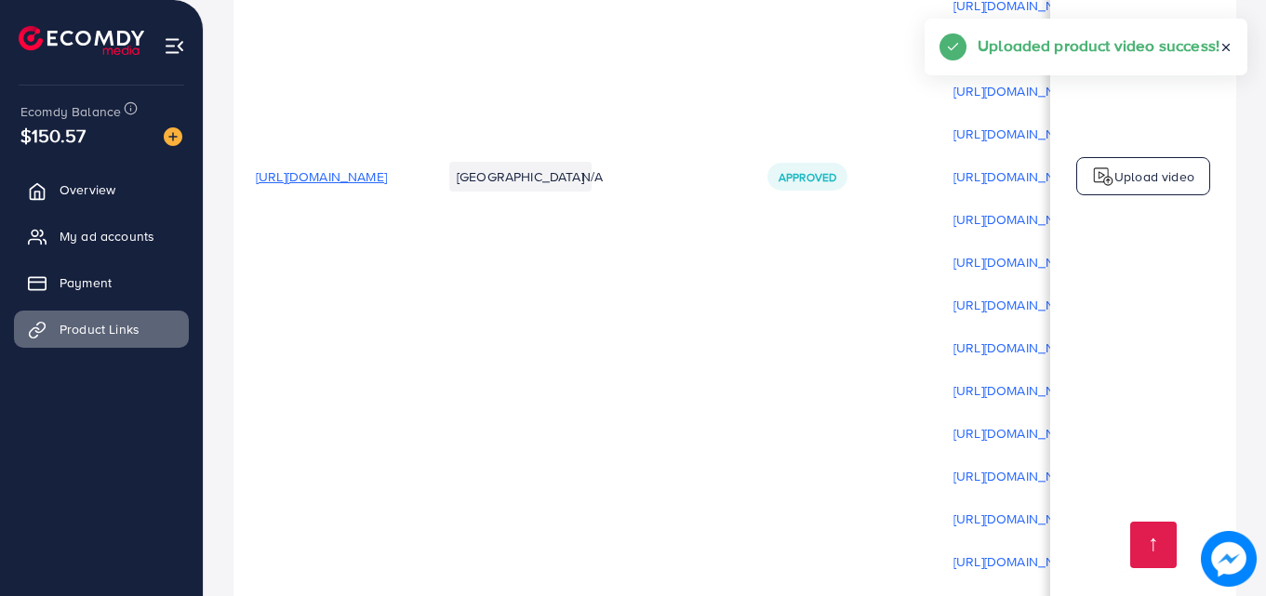
scroll to position [619, 0]
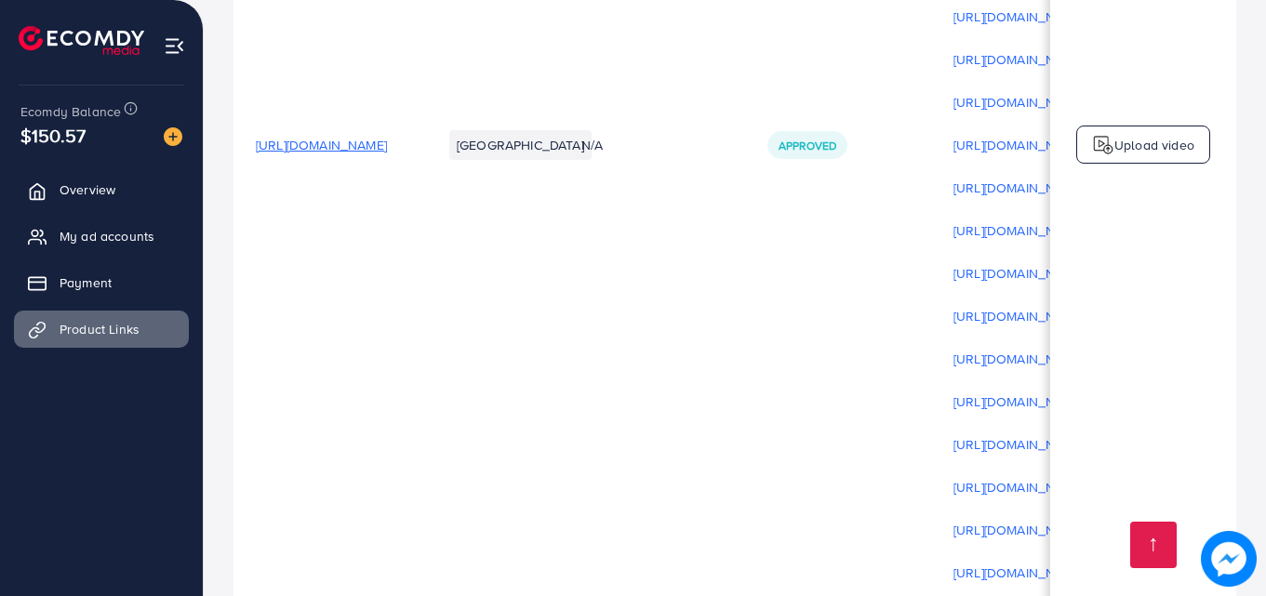
click at [1104, 127] on td "Upload video" at bounding box center [1143, 145] width 186 height 1028
click at [1099, 151] on img at bounding box center [1103, 145] width 22 height 22
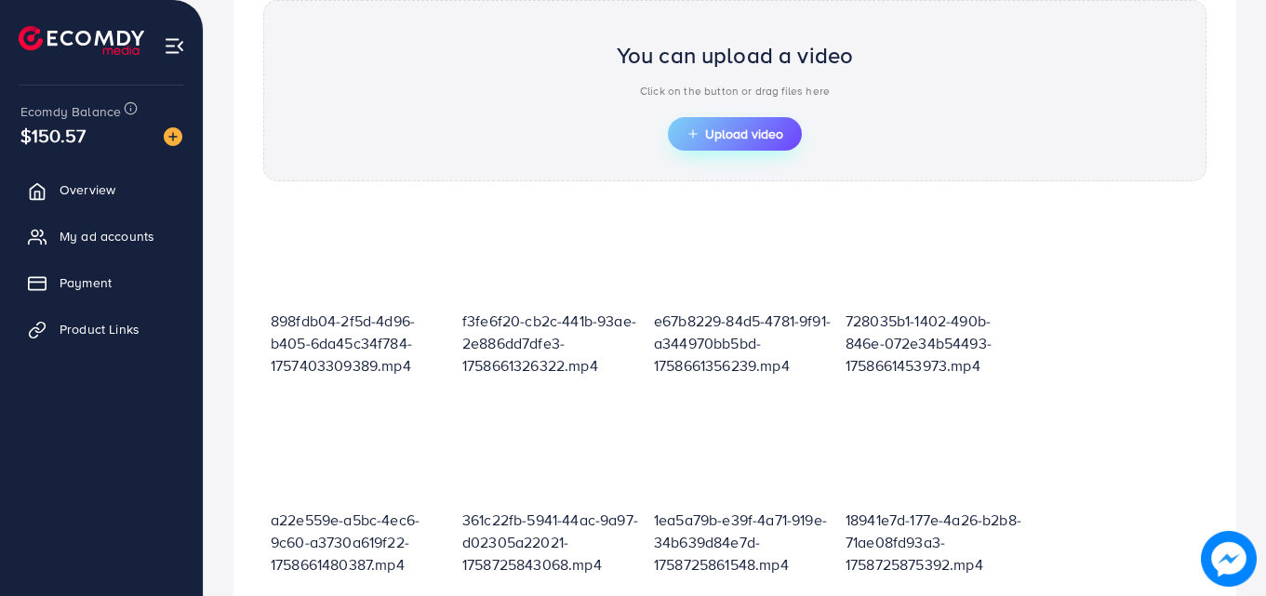
click at [727, 133] on span "Upload video" at bounding box center [735, 133] width 97 height 13
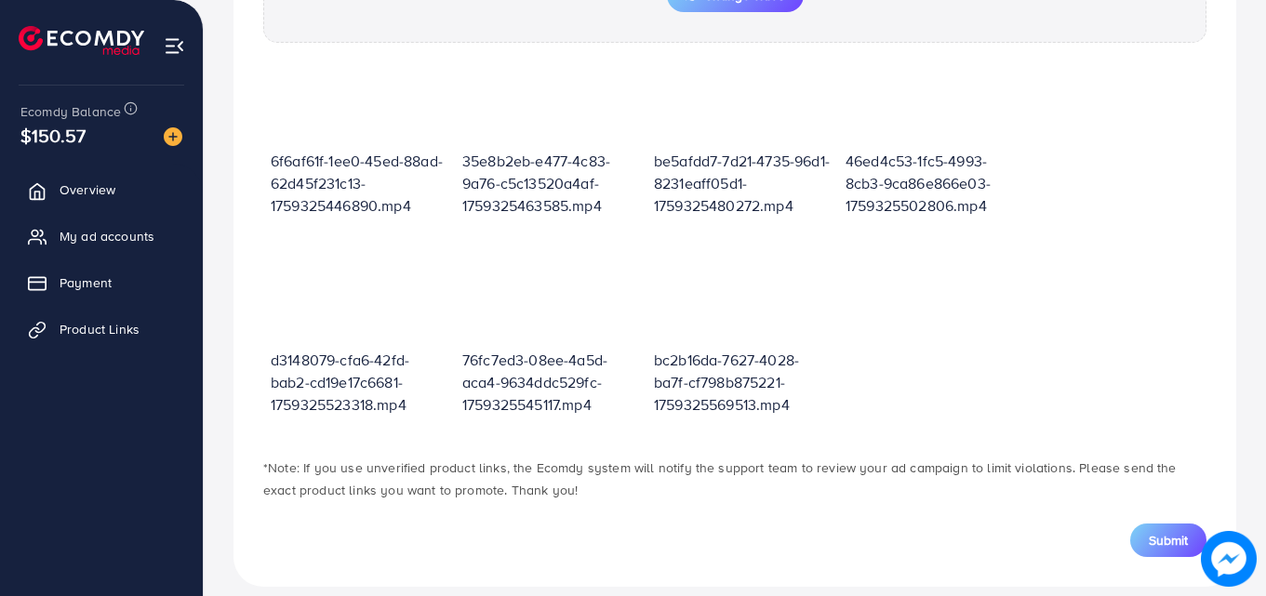
scroll to position [861, 0]
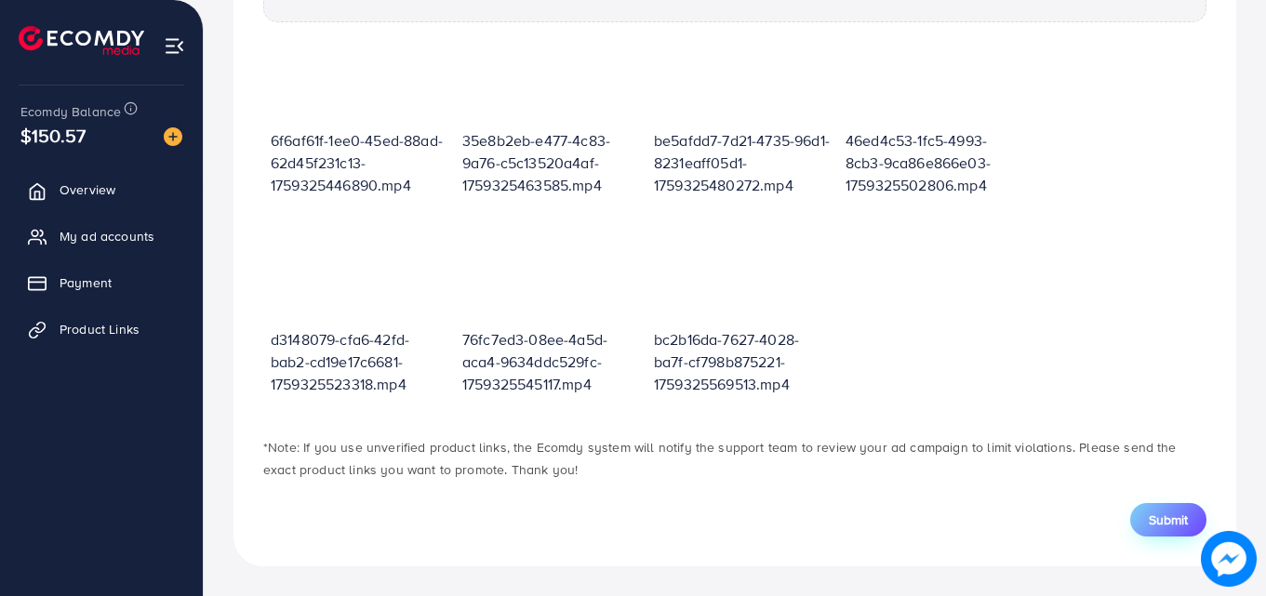
click at [1158, 526] on span "Submit" at bounding box center [1168, 520] width 39 height 19
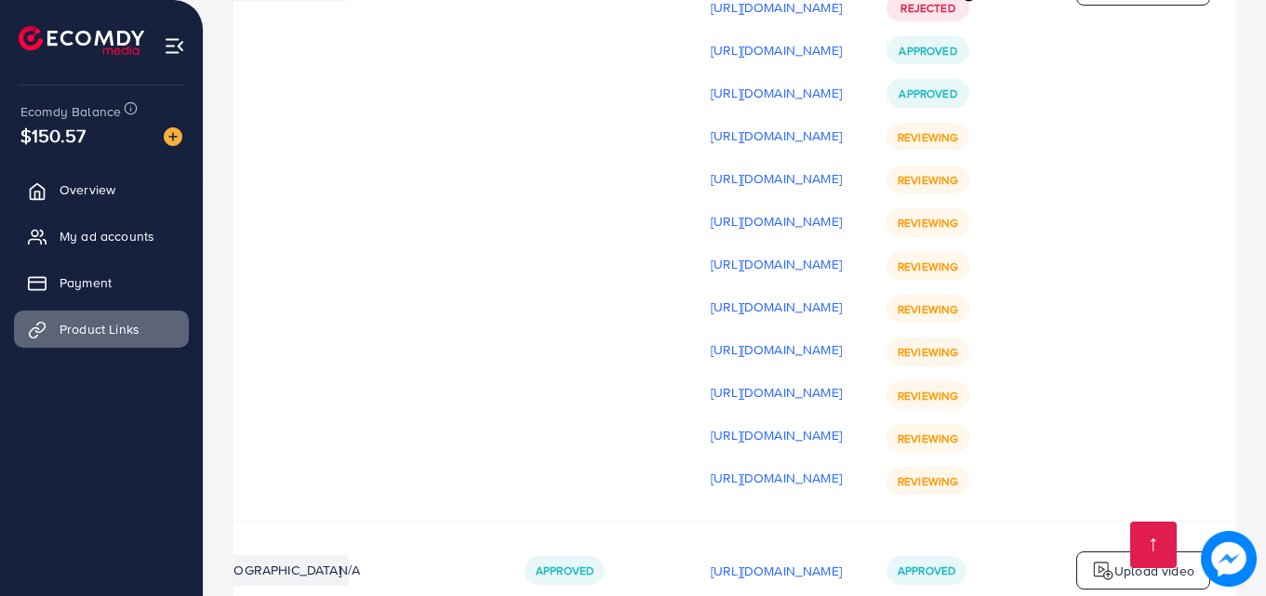
scroll to position [775, 0]
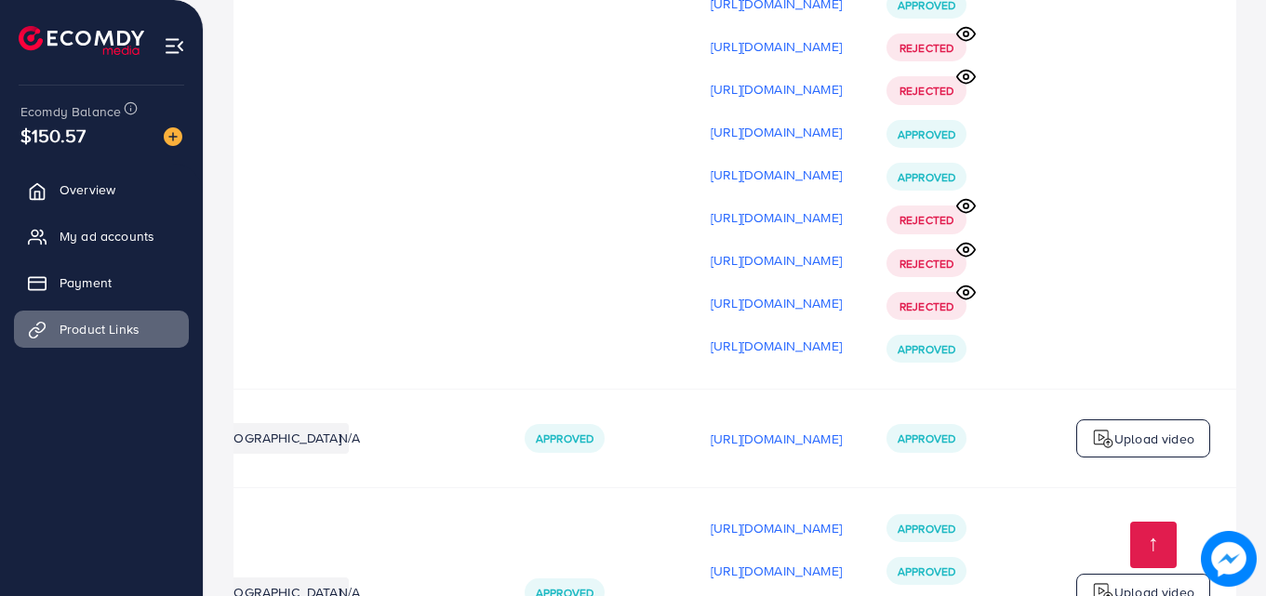
scroll to position [926, 0]
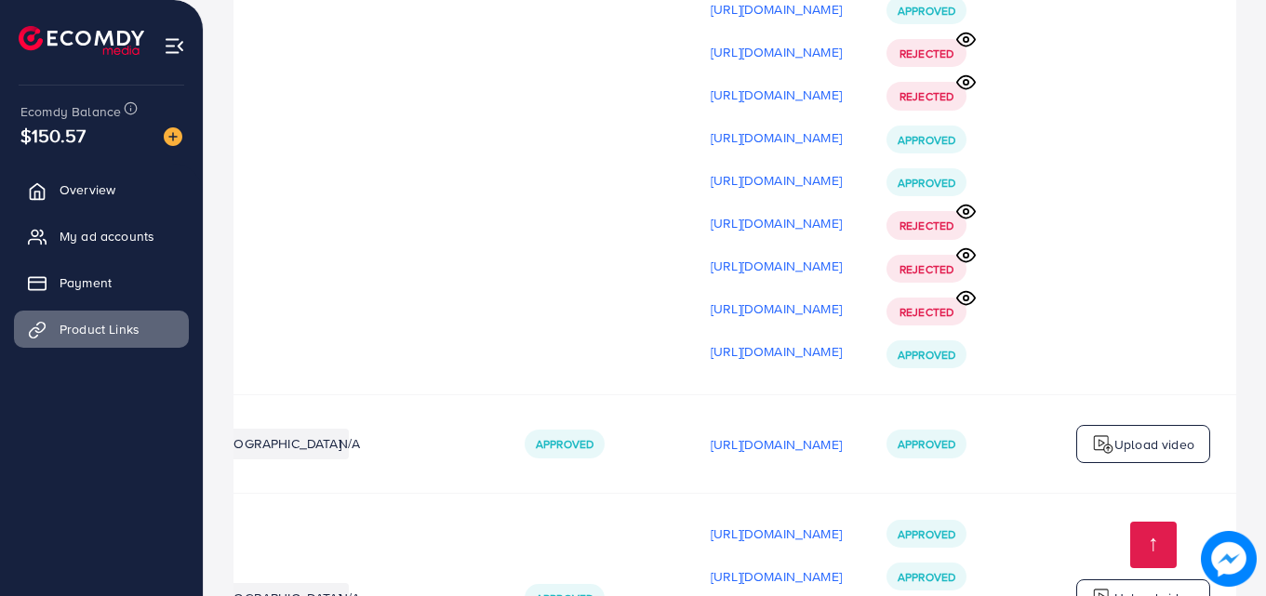
click at [968, 300] on circle at bounding box center [966, 298] width 5 height 5
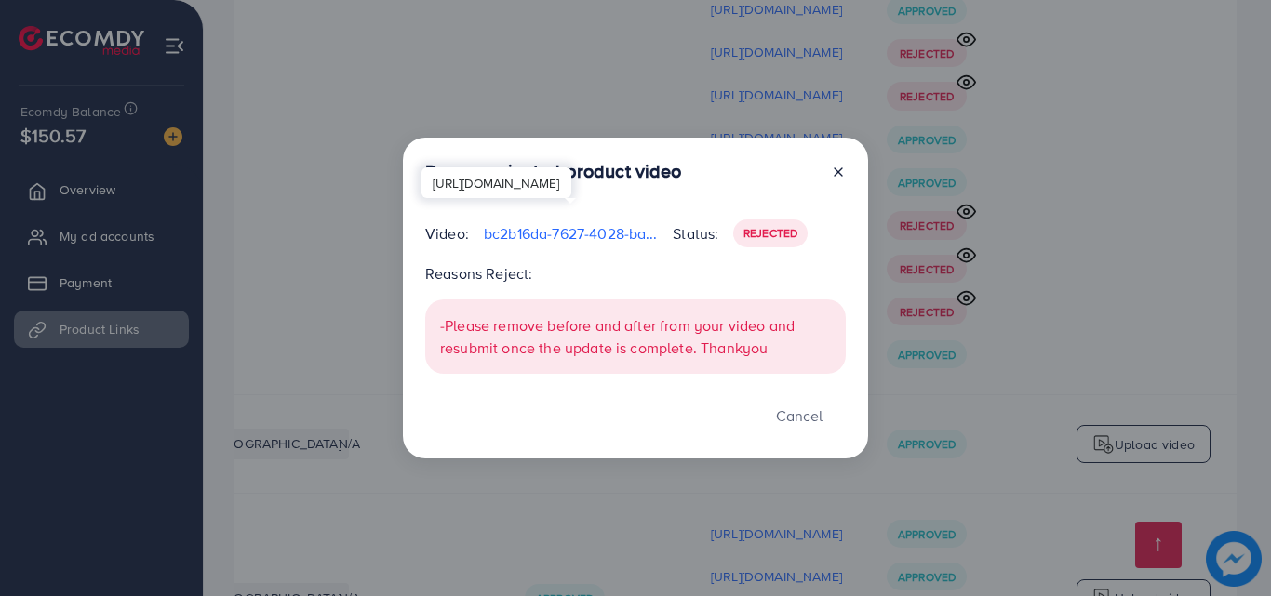
click at [531, 228] on p "bc2b16da-7627-4028-ba7f-cf798b875221-1759325569513.mp4" at bounding box center [571, 233] width 174 height 22
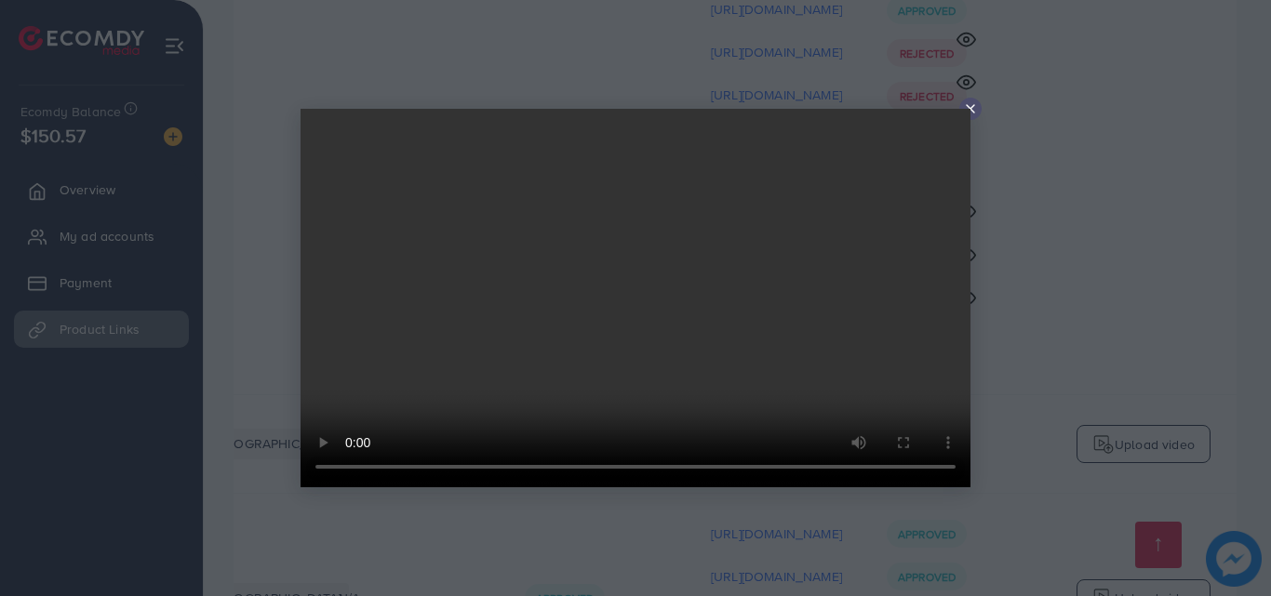
click at [968, 110] on video at bounding box center [635, 298] width 670 height 379
click at [964, 108] on icon at bounding box center [970, 108] width 15 height 15
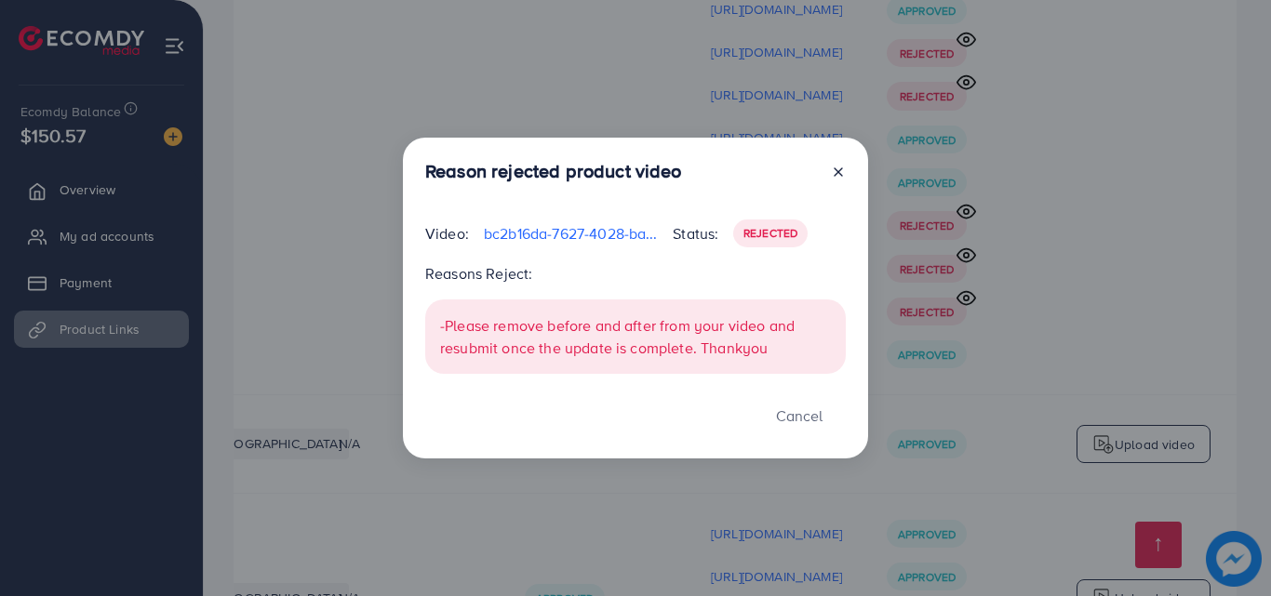
click at [838, 168] on icon at bounding box center [838, 172] width 15 height 15
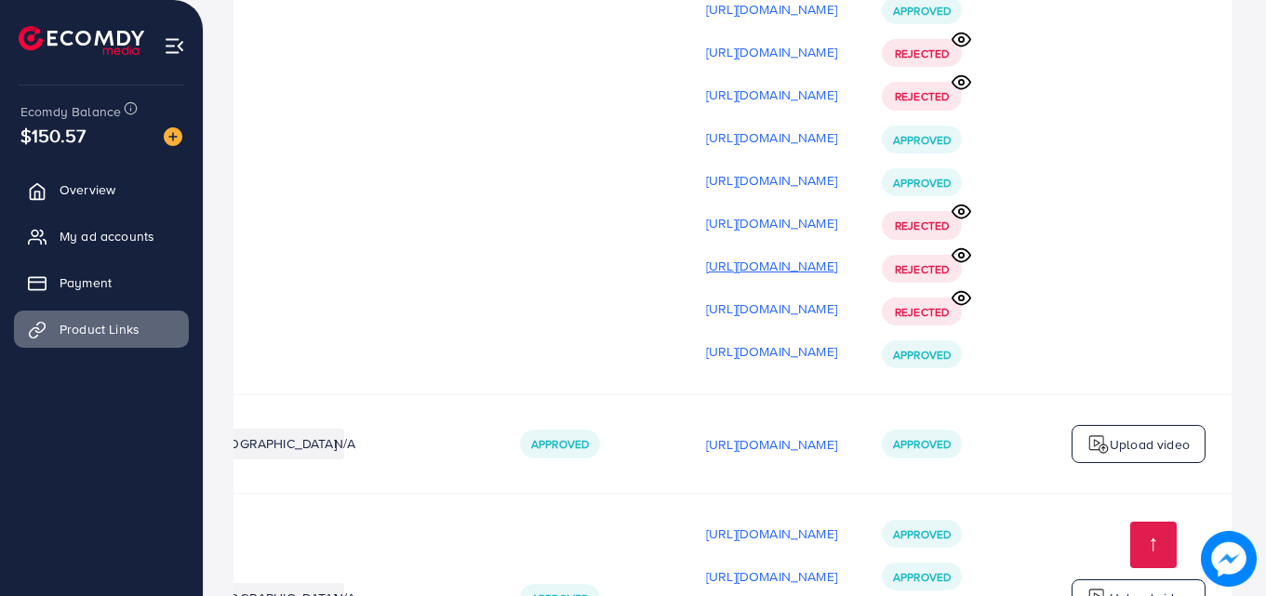
scroll to position [0, 466]
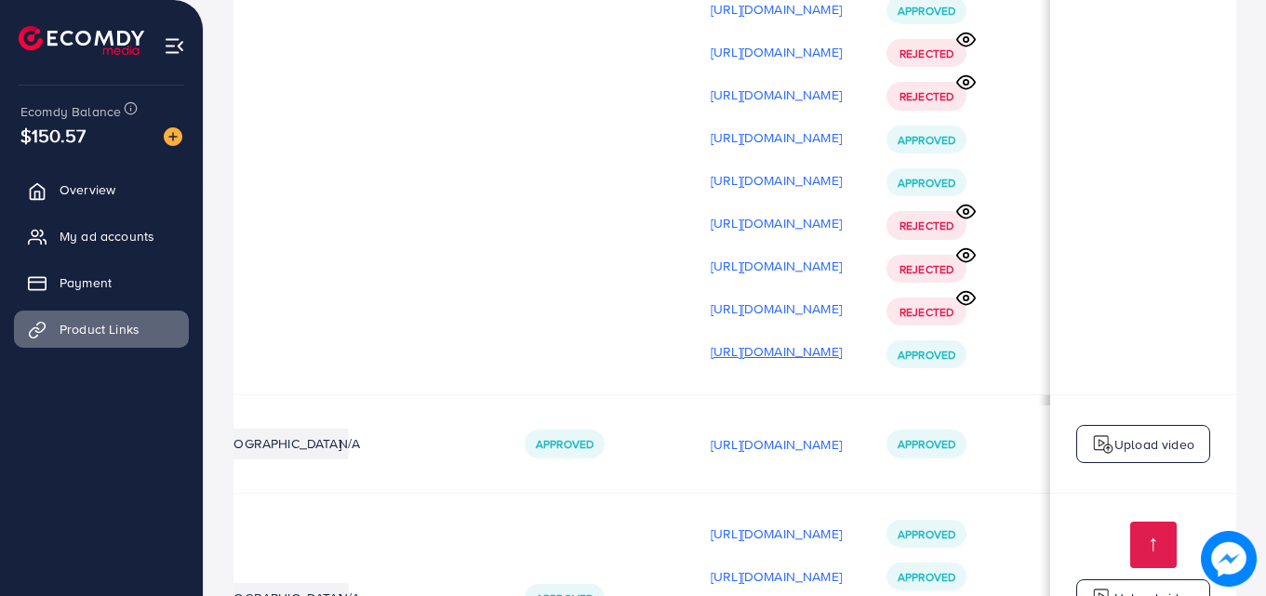
click at [749, 357] on p "[URL][DOMAIN_NAME]" at bounding box center [776, 351] width 131 height 22
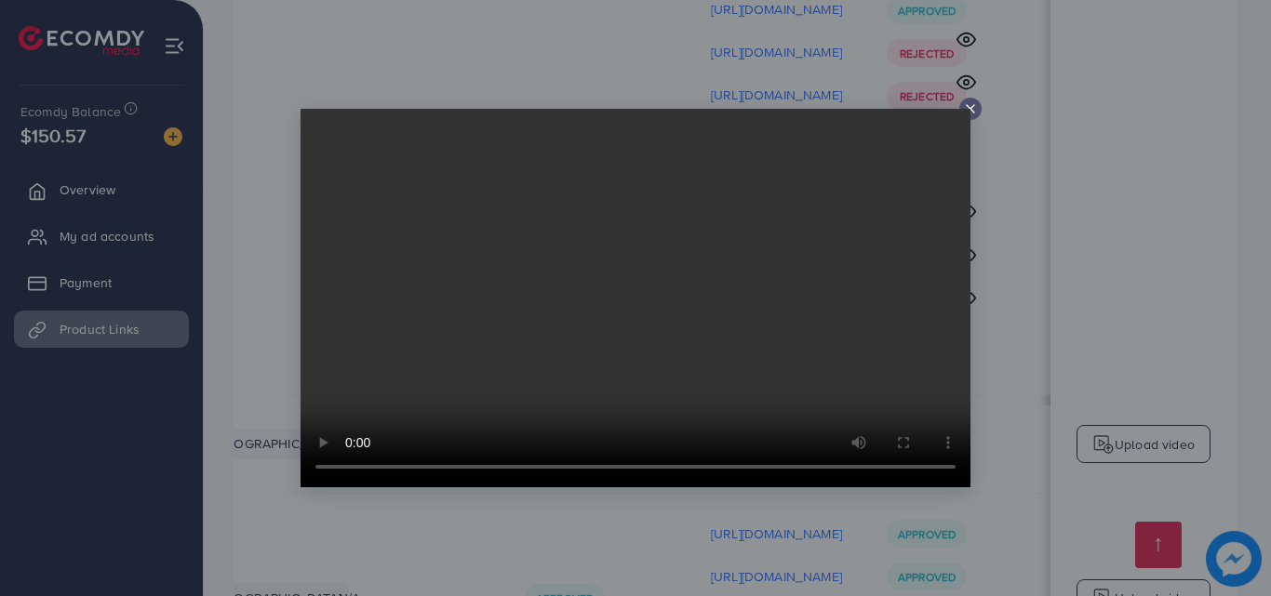
click at [594, 261] on video at bounding box center [635, 298] width 670 height 379
click at [966, 109] on video at bounding box center [635, 298] width 670 height 379
click at [976, 101] on icon at bounding box center [970, 108] width 15 height 15
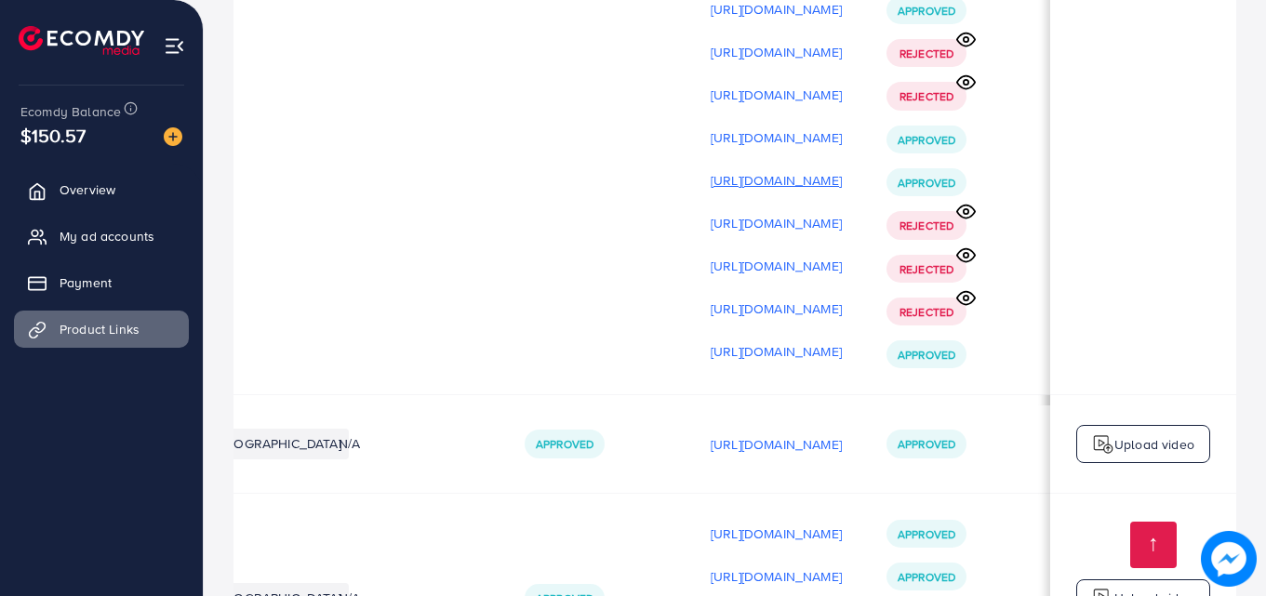
click at [809, 191] on p "[URL][DOMAIN_NAME]" at bounding box center [776, 180] width 131 height 22
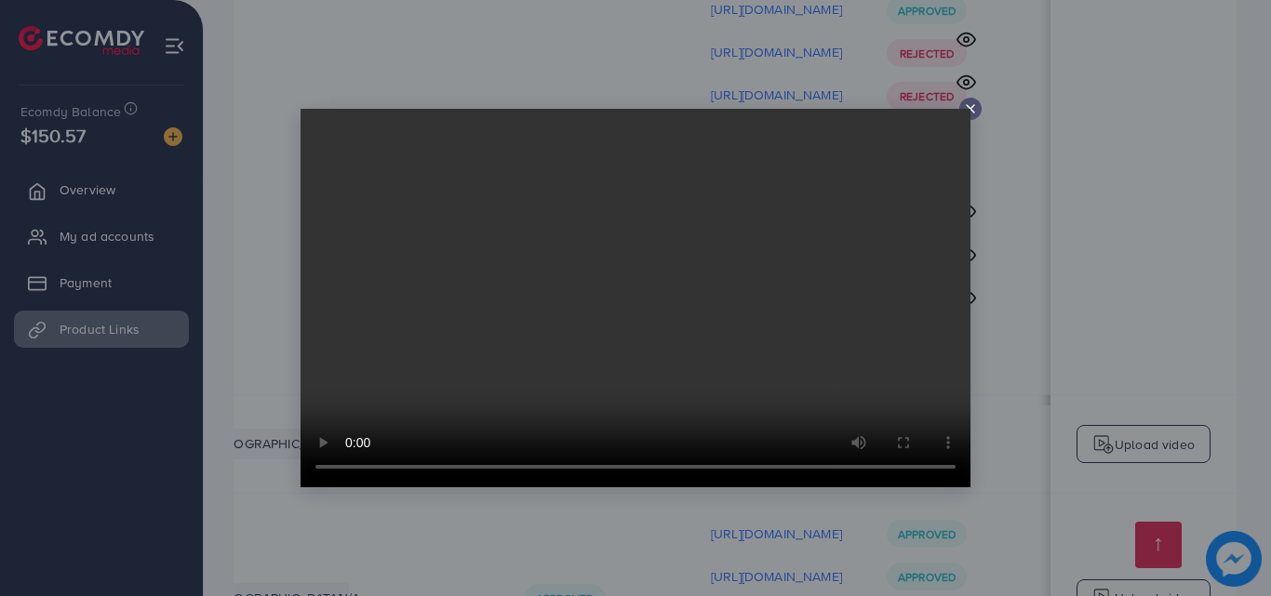
click at [961, 113] on video at bounding box center [635, 298] width 670 height 379
click at [971, 108] on line at bounding box center [970, 108] width 7 height 7
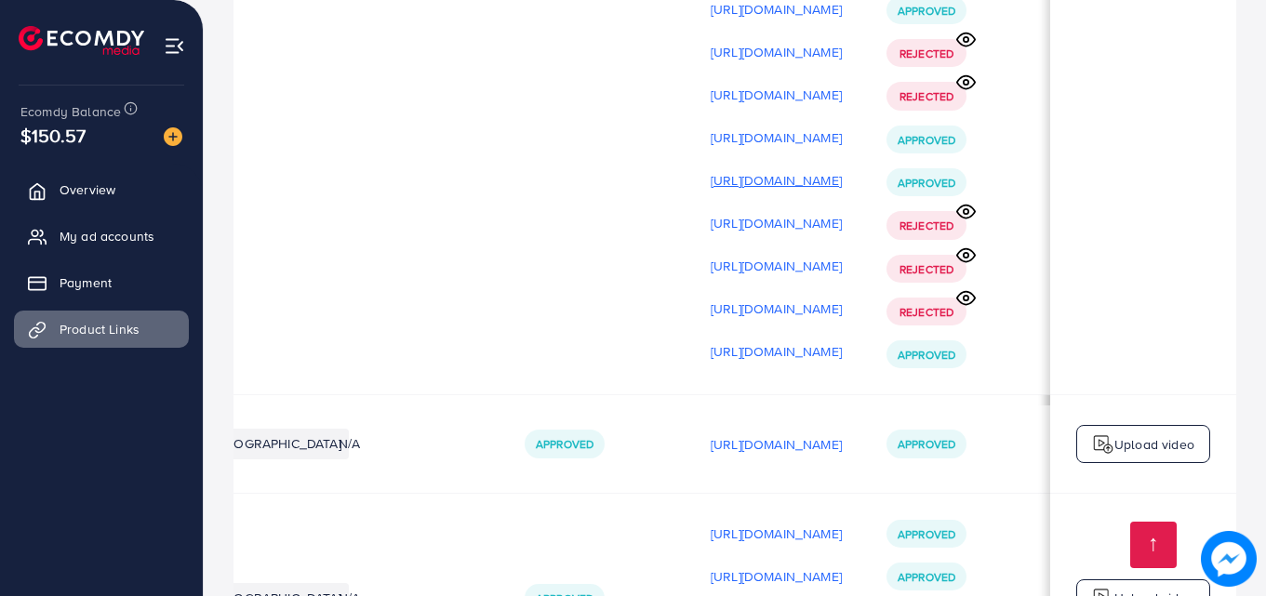
click at [806, 177] on p "[URL][DOMAIN_NAME]" at bounding box center [776, 180] width 131 height 22
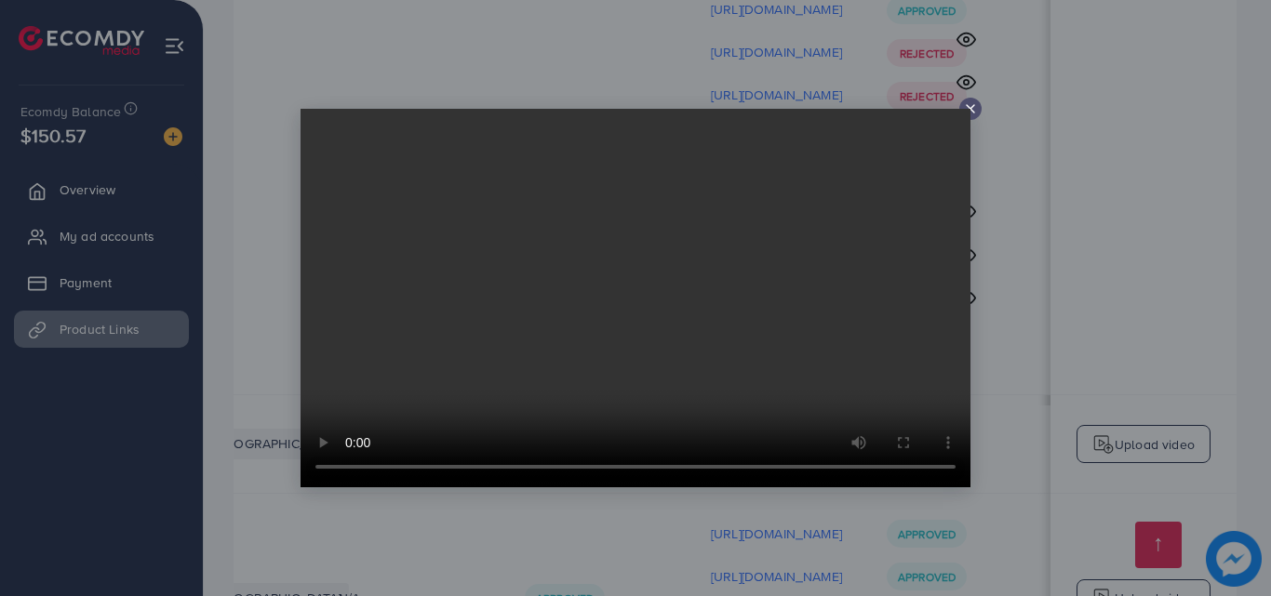
click at [969, 107] on icon at bounding box center [970, 108] width 15 height 15
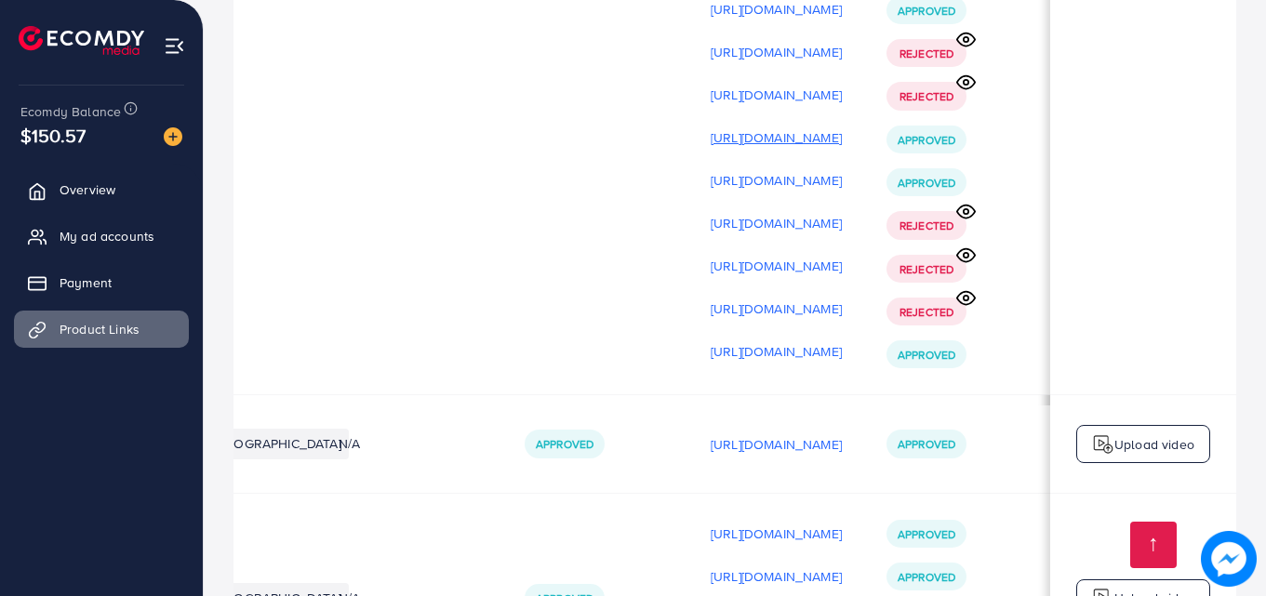
click at [836, 146] on p "[URL][DOMAIN_NAME]" at bounding box center [776, 138] width 131 height 22
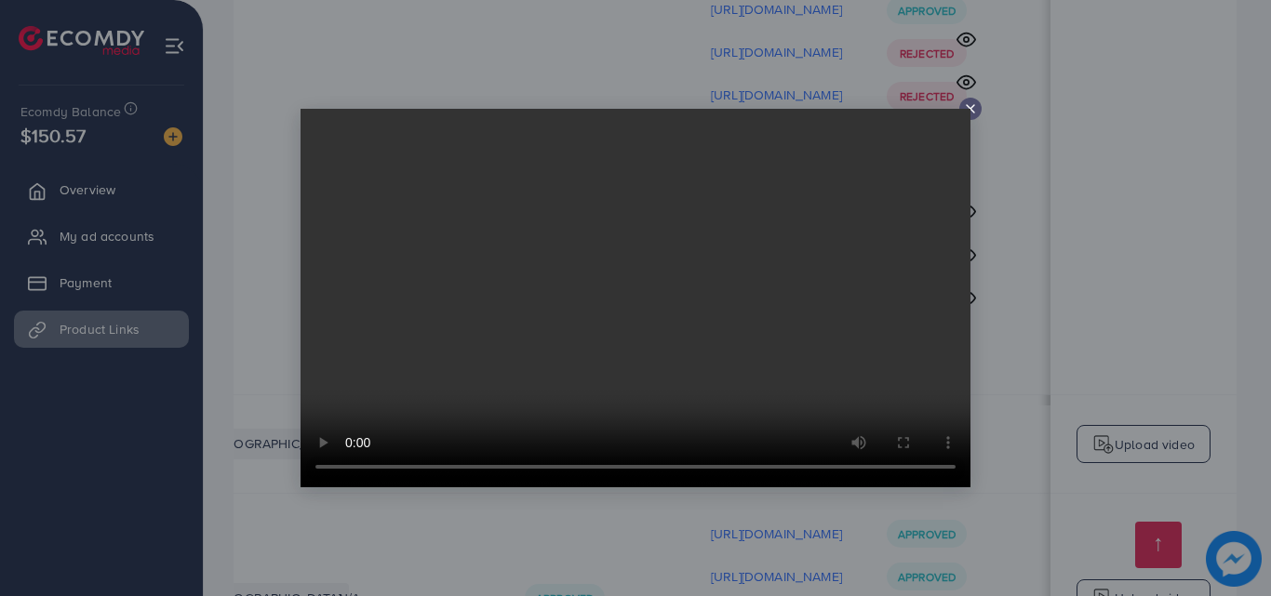
click at [647, 235] on video at bounding box center [635, 298] width 670 height 379
click at [973, 100] on div at bounding box center [970, 109] width 22 height 22
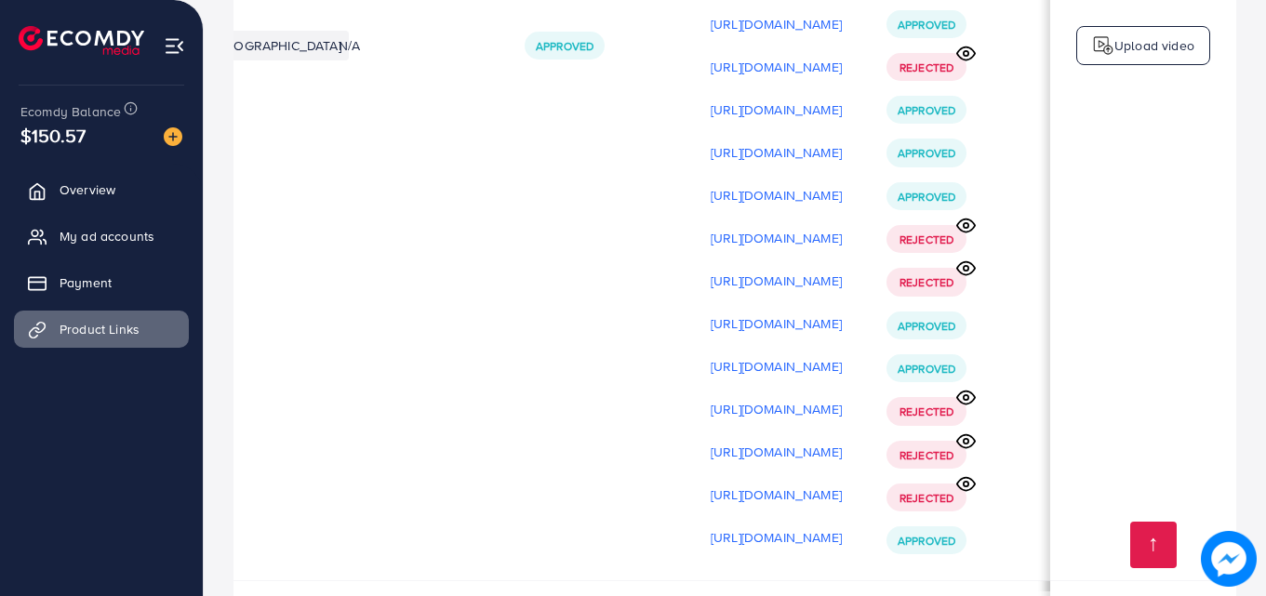
scroll to position [731, 0]
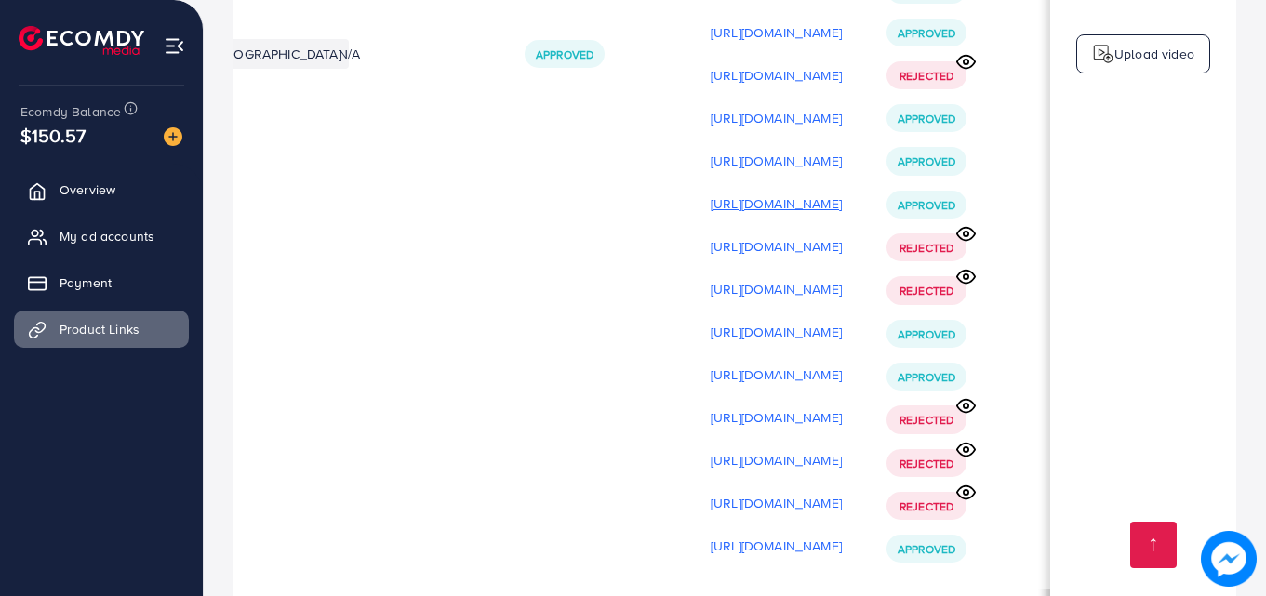
click at [781, 206] on p "[URL][DOMAIN_NAME]" at bounding box center [776, 204] width 131 height 22
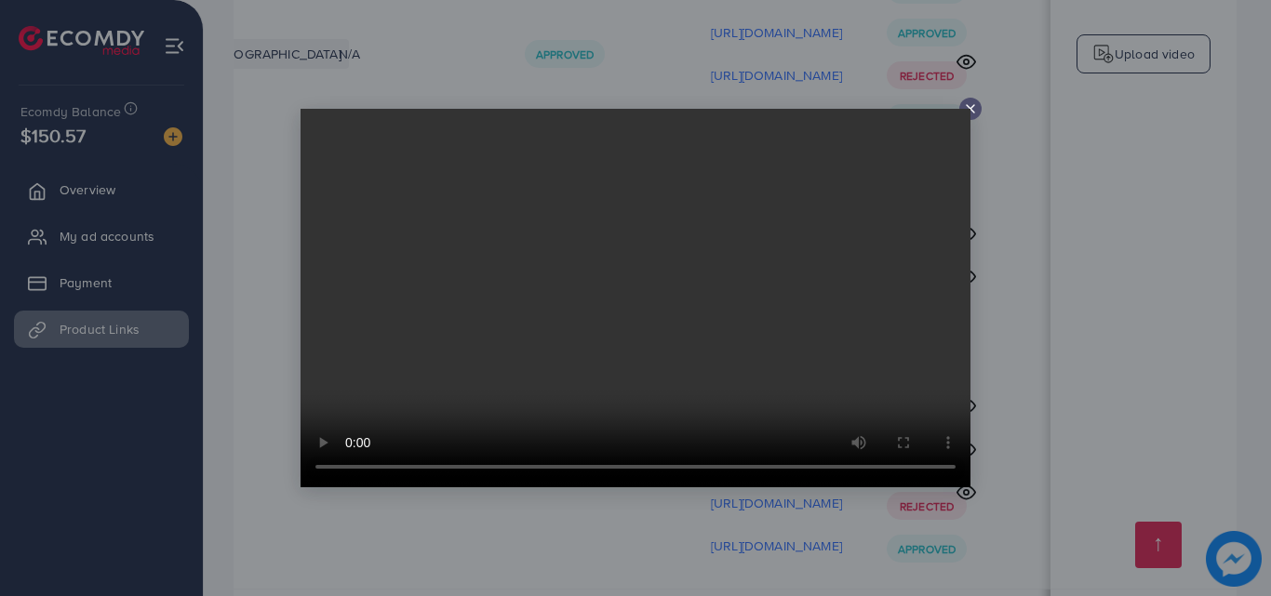
click at [967, 102] on icon at bounding box center [970, 108] width 15 height 15
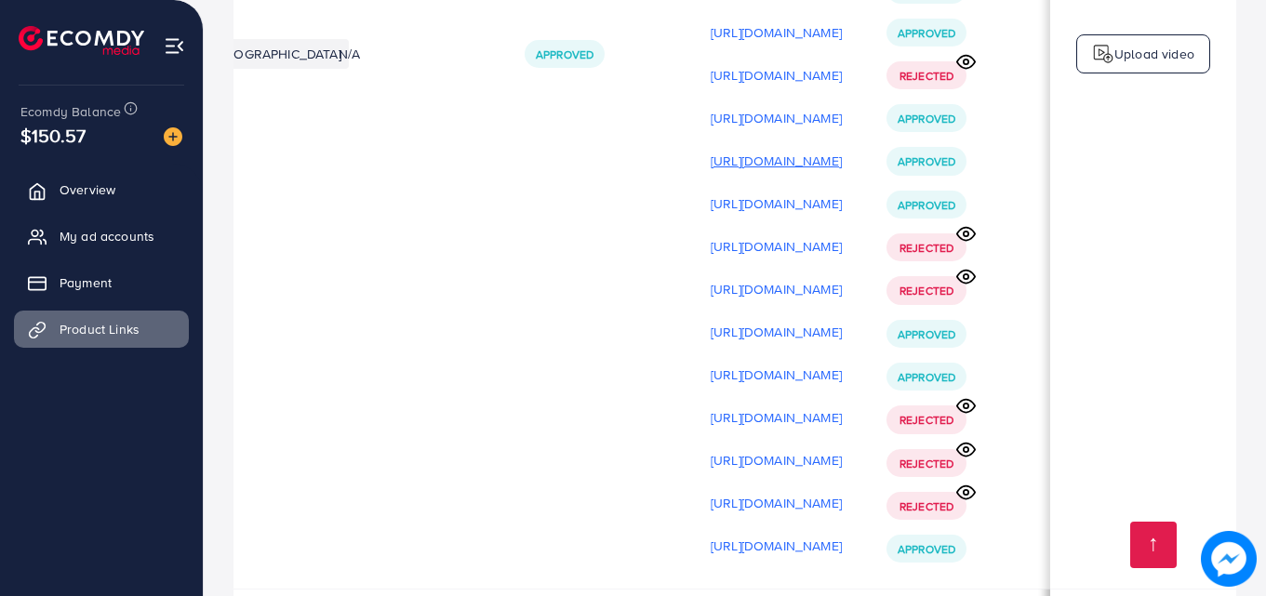
click at [824, 170] on p "[URL][DOMAIN_NAME]" at bounding box center [776, 161] width 131 height 22
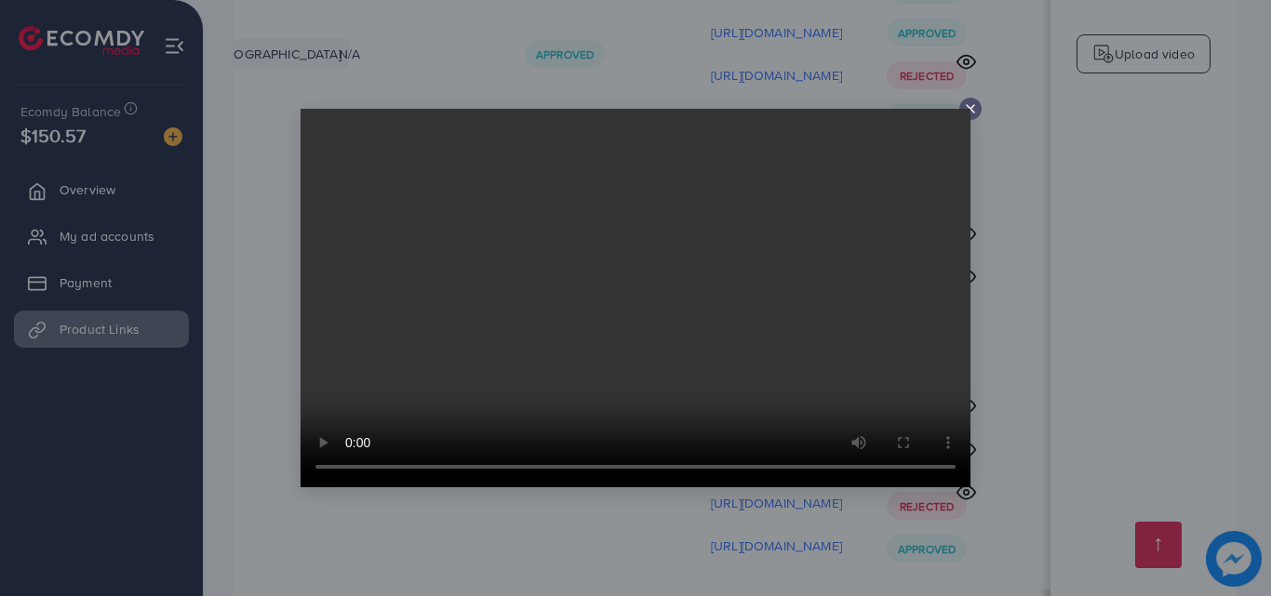
click at [970, 106] on icon at bounding box center [970, 108] width 15 height 15
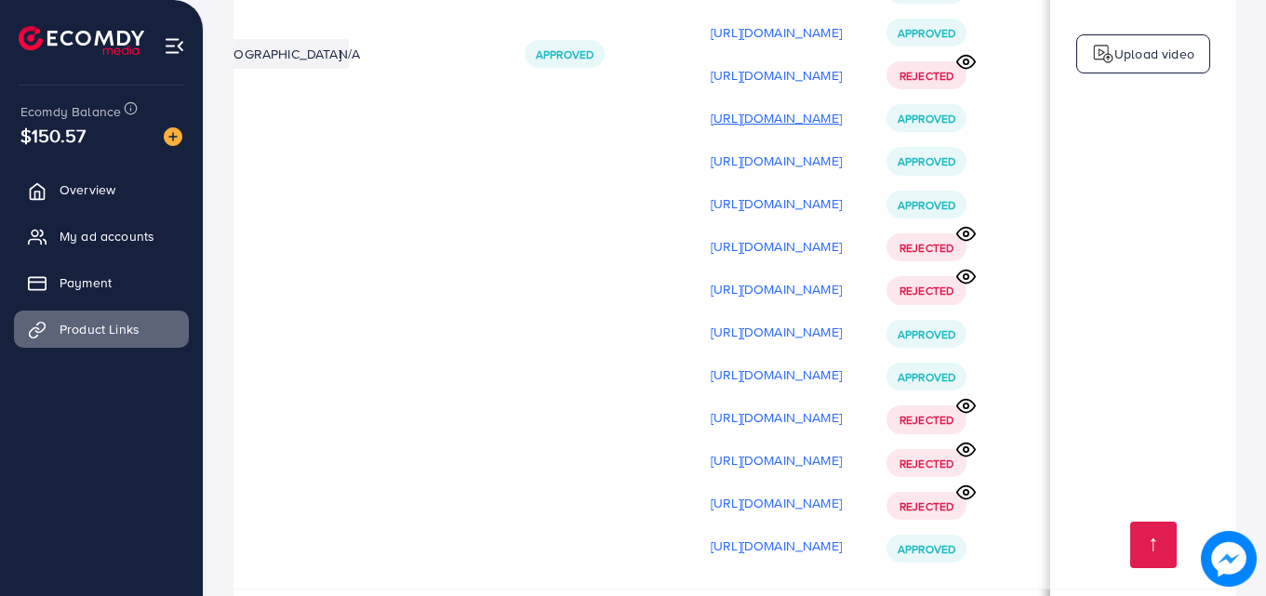
click at [808, 129] on p "[URL][DOMAIN_NAME]" at bounding box center [776, 118] width 131 height 22
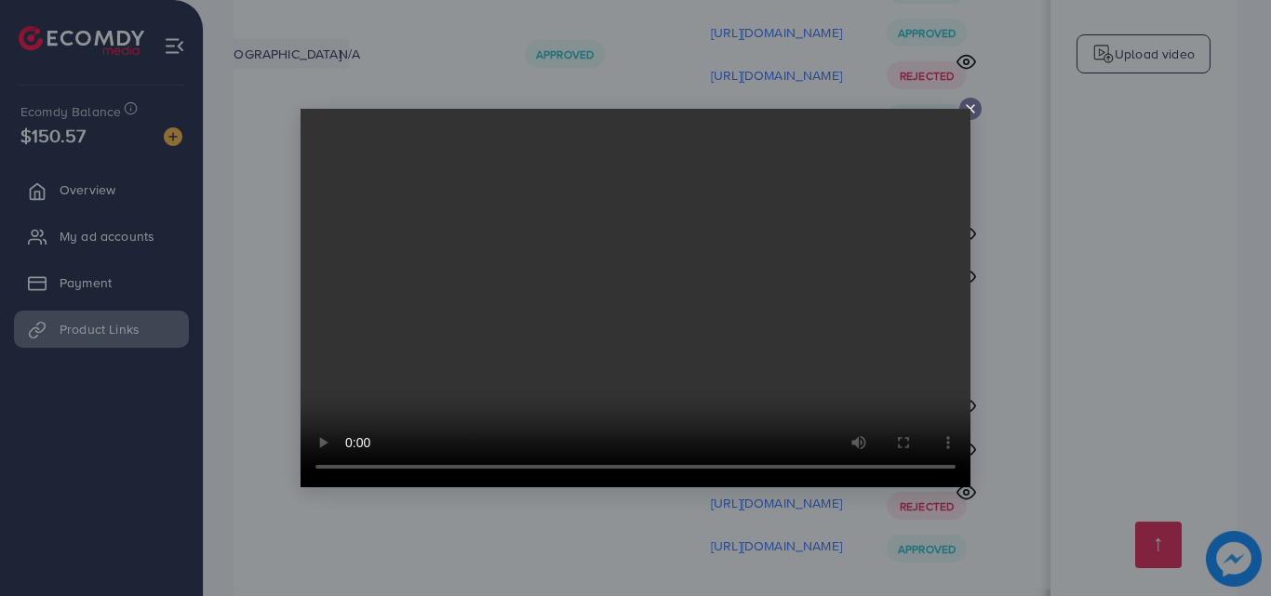
click at [971, 107] on icon at bounding box center [970, 108] width 15 height 15
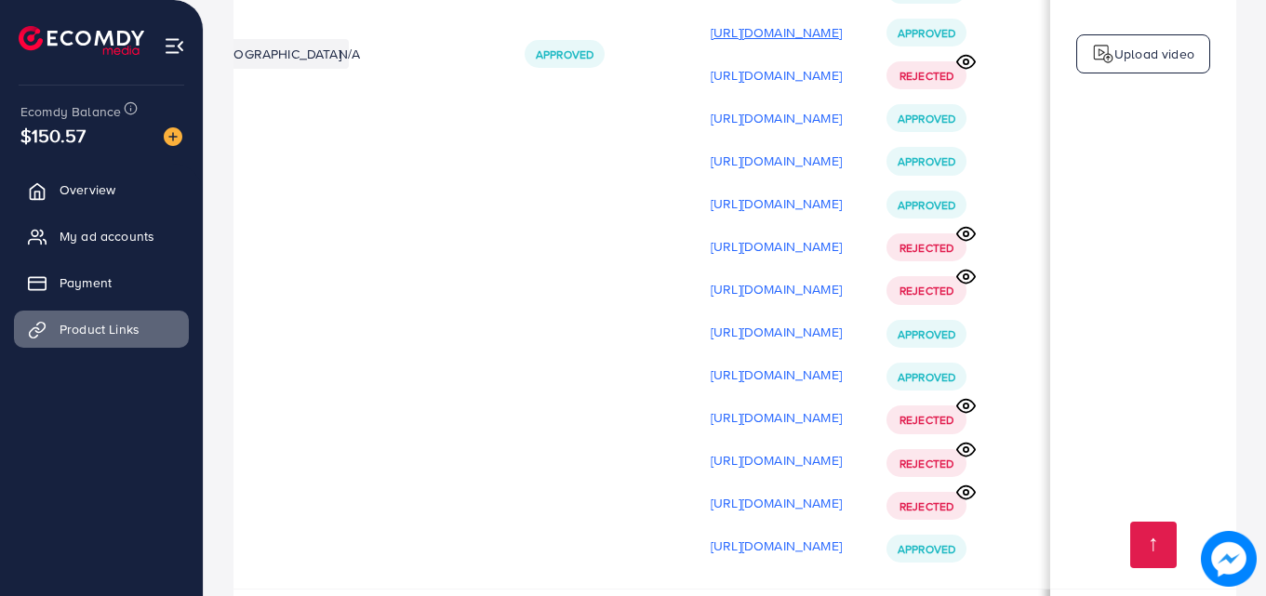
click at [820, 41] on p "[URL][DOMAIN_NAME]" at bounding box center [776, 32] width 131 height 22
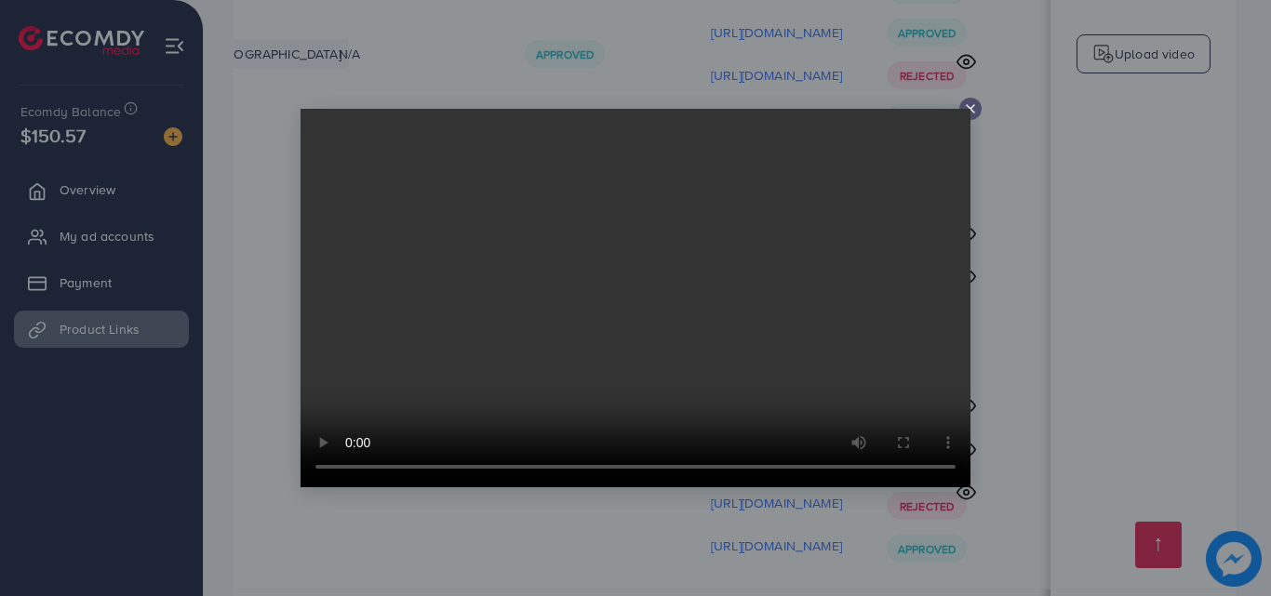
click at [633, 258] on video at bounding box center [635, 298] width 670 height 379
click at [972, 100] on div at bounding box center [970, 109] width 22 height 22
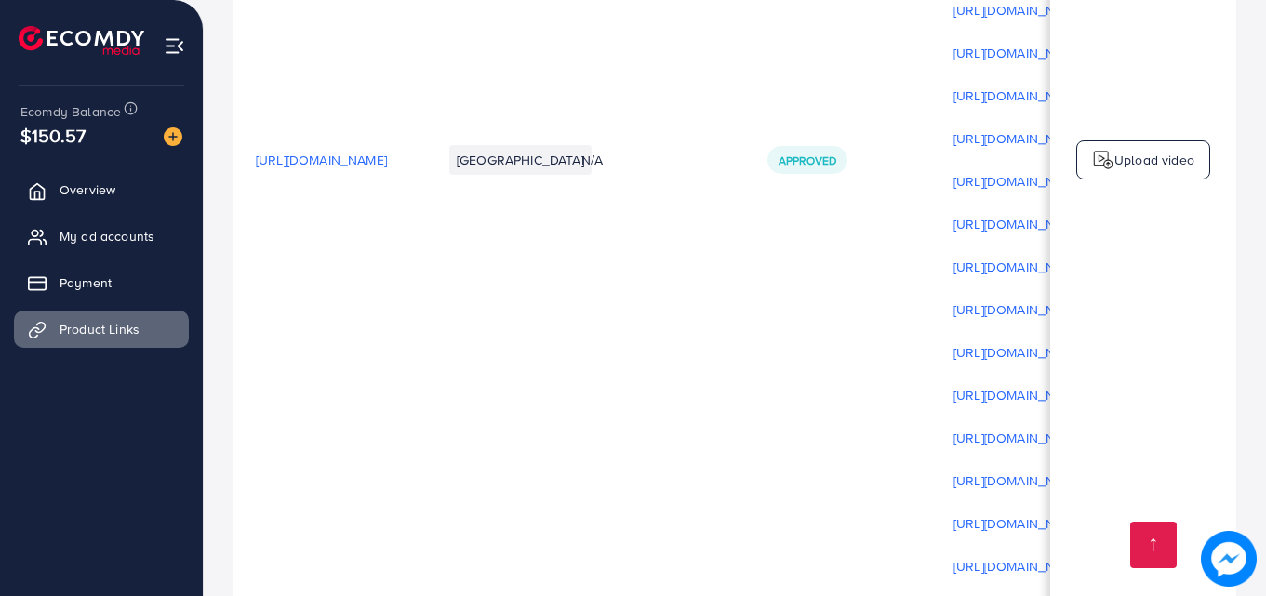
scroll to position [610, 0]
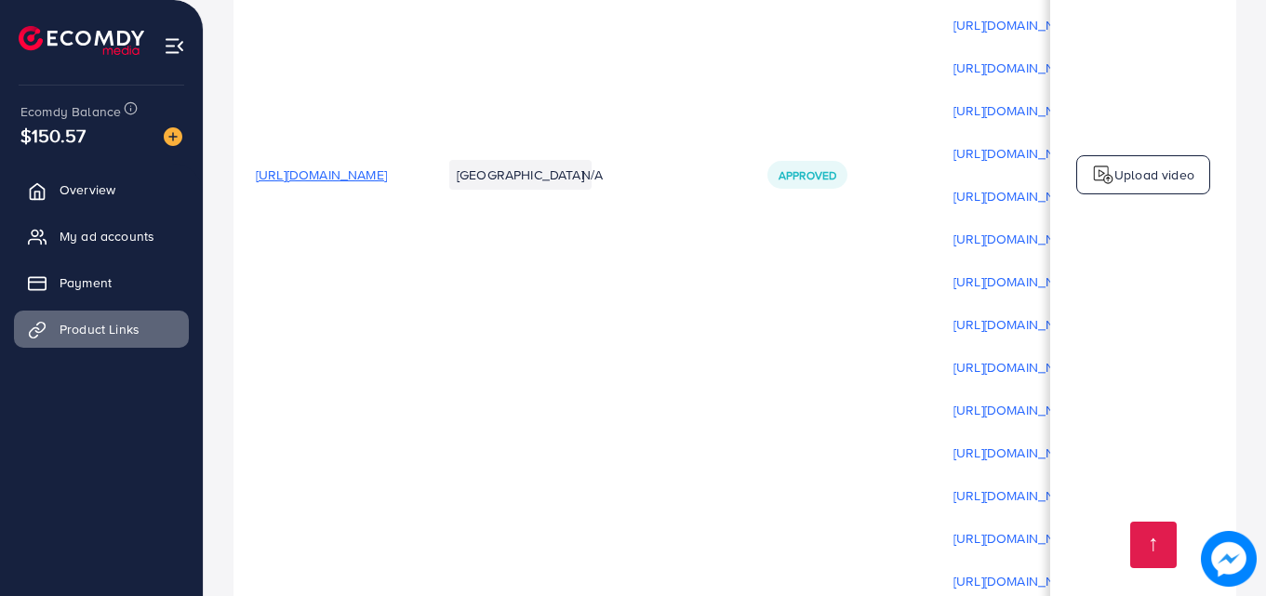
click at [384, 179] on span "[URL][DOMAIN_NAME]" at bounding box center [321, 175] width 131 height 19
